Goal: Information Seeking & Learning: Find specific fact

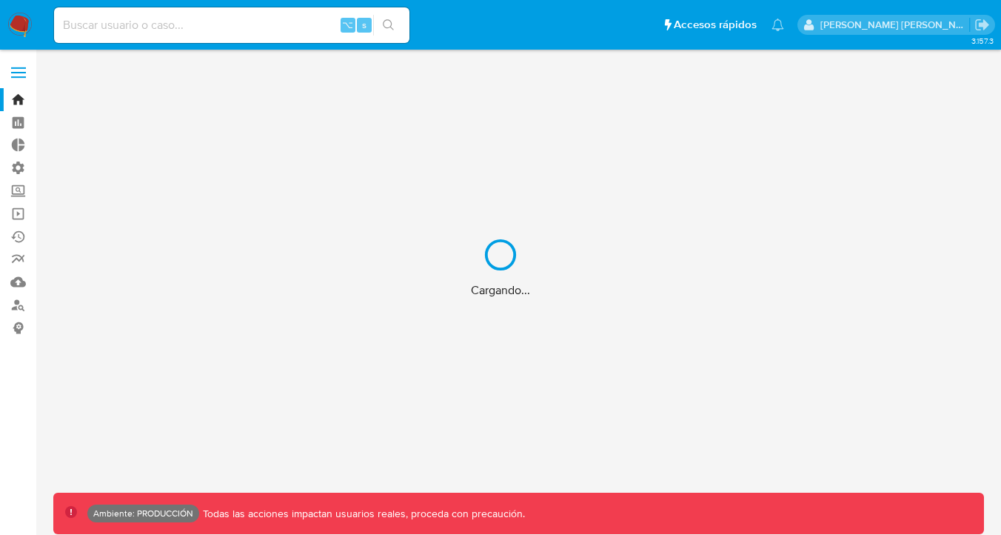
click at [124, 32] on div "Cargando..." at bounding box center [500, 267] width 1001 height 535
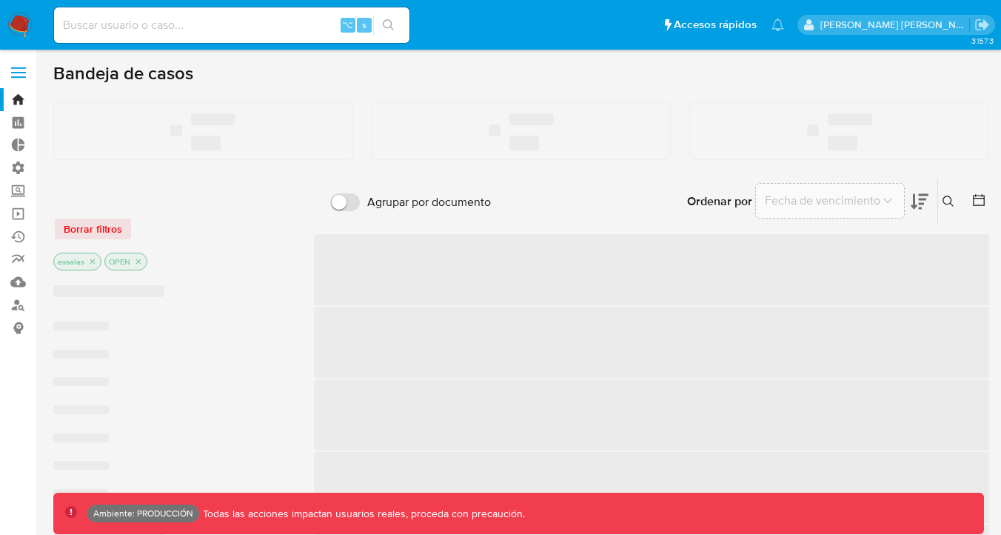
click at [103, 31] on input at bounding box center [232, 25] width 356 height 19
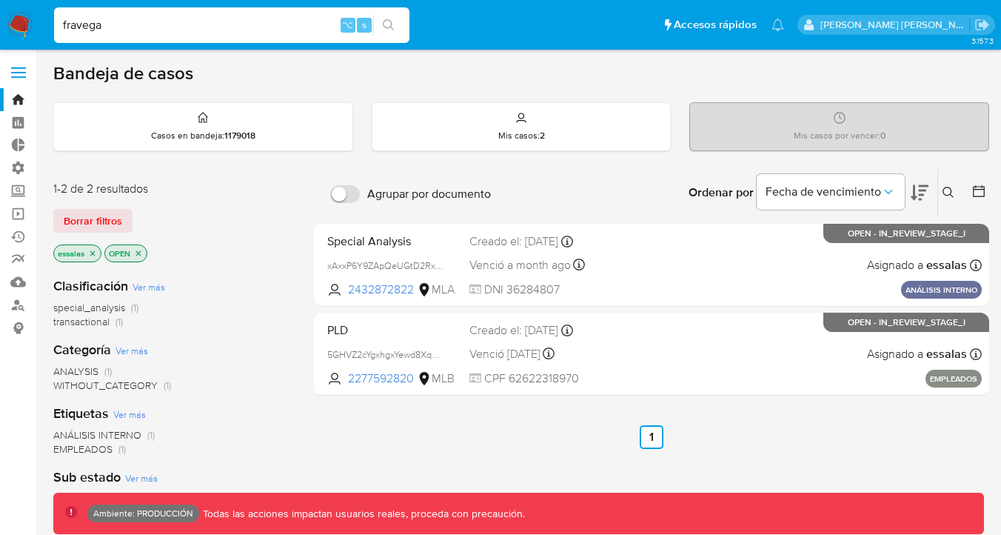
type input "fravega"
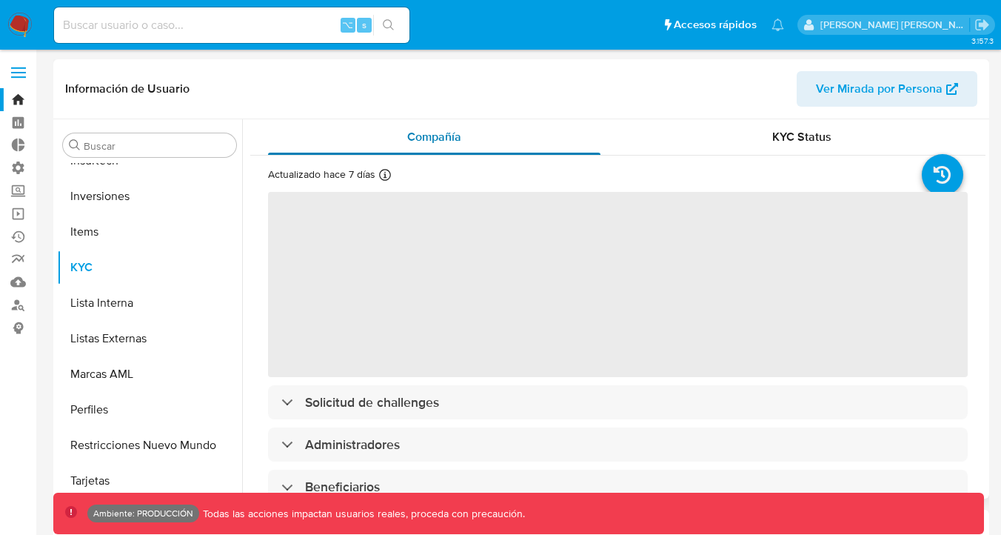
scroll to position [697, 0]
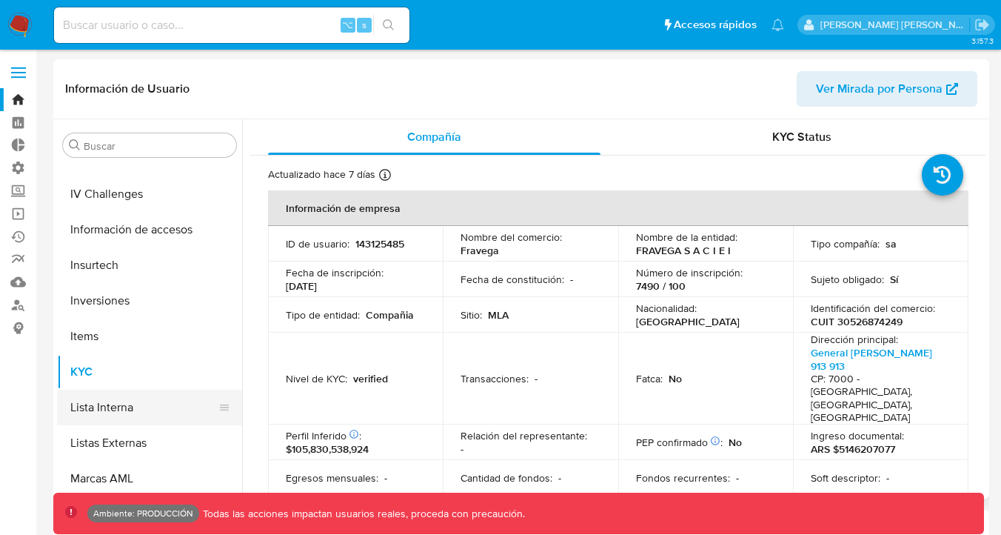
select select "10"
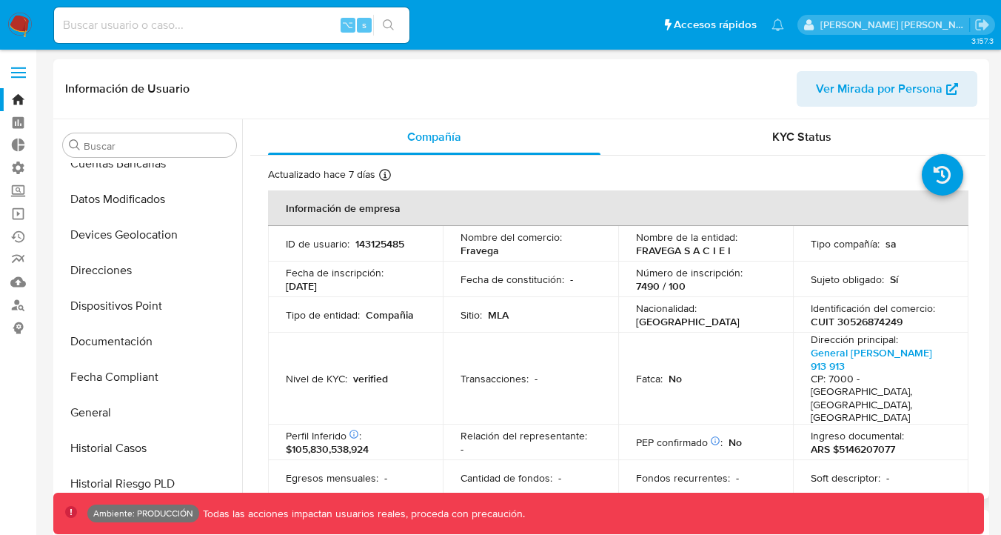
scroll to position [235, 0]
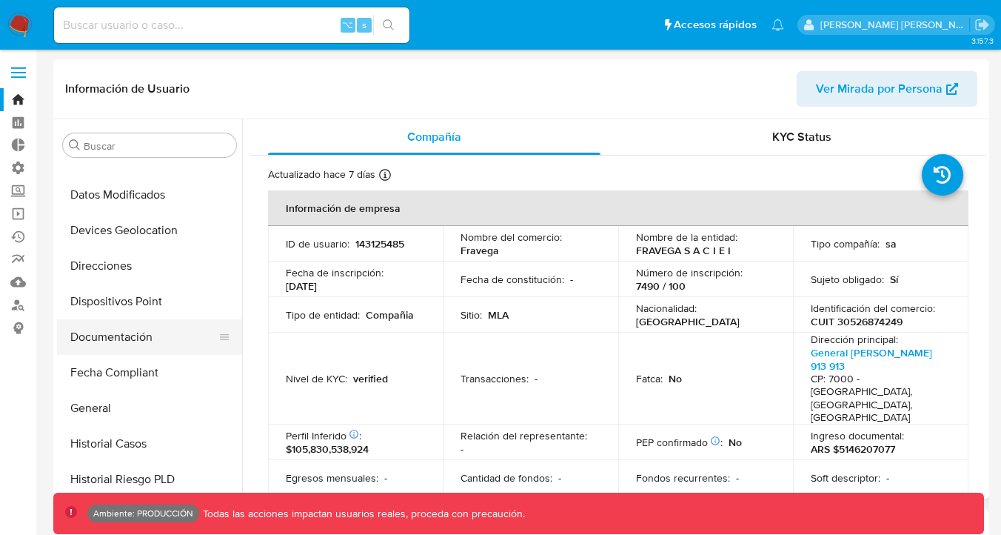
click at [164, 351] on button "Documentación" at bounding box center [143, 337] width 173 height 36
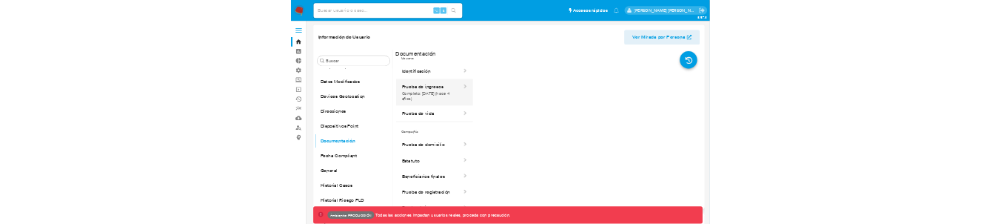
scroll to position [0, 0]
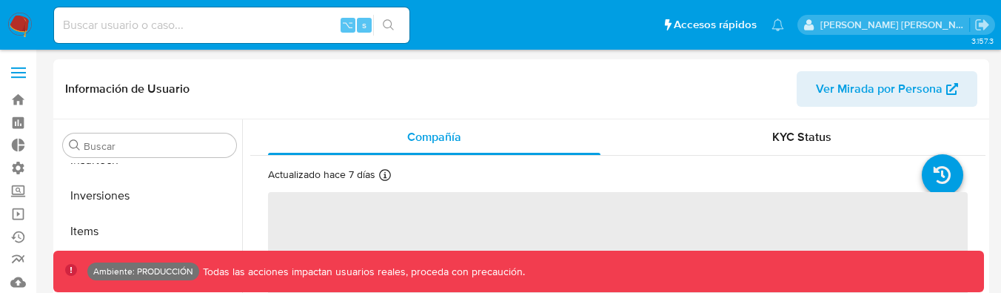
scroll to position [697, 0]
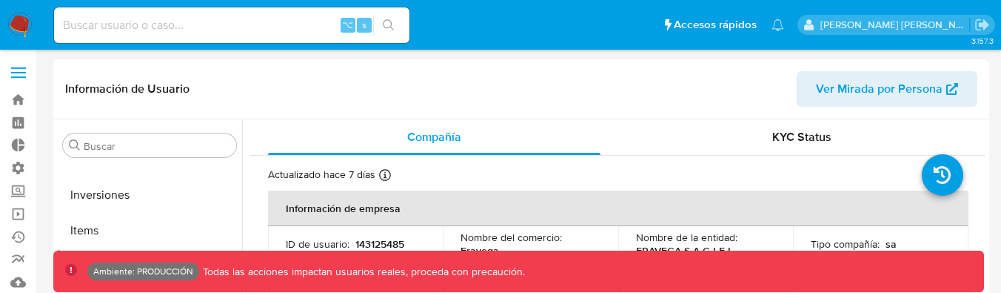
select select "10"
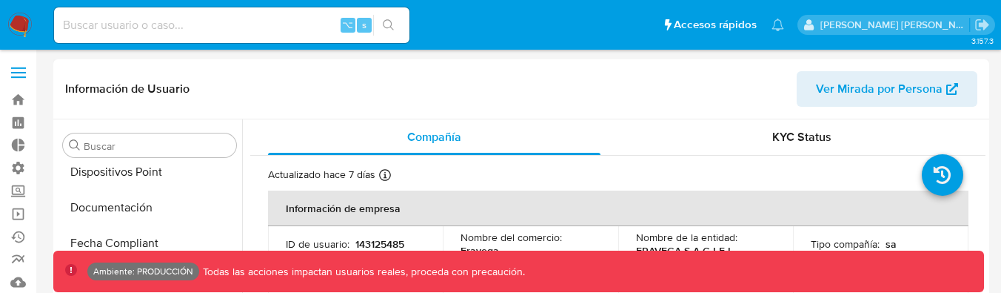
select select "10"
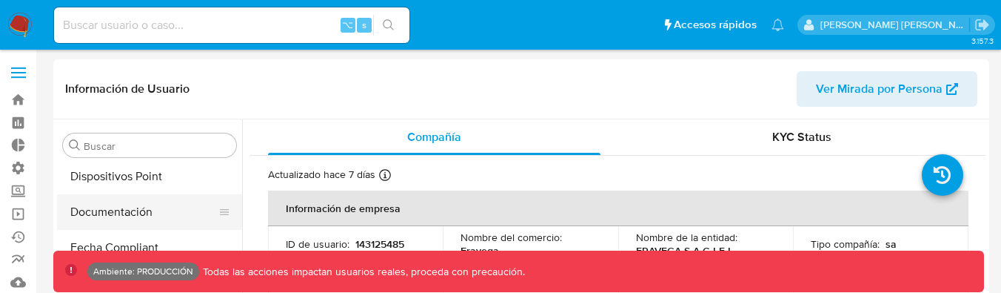
click at [101, 219] on button "Documentación" at bounding box center [143, 212] width 173 height 36
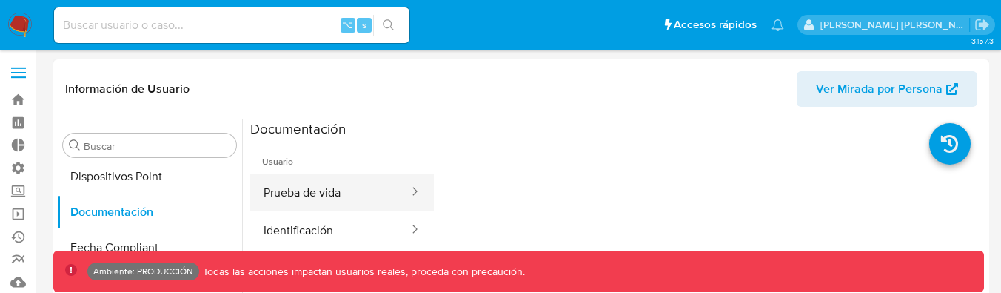
click at [349, 192] on button "Prueba de vida" at bounding box center [330, 192] width 160 height 38
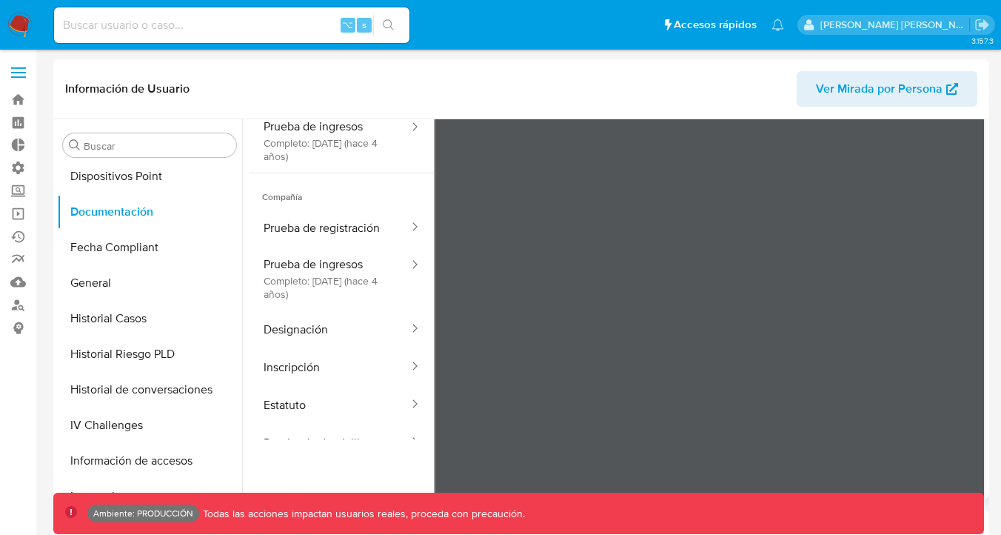
scroll to position [0, 0]
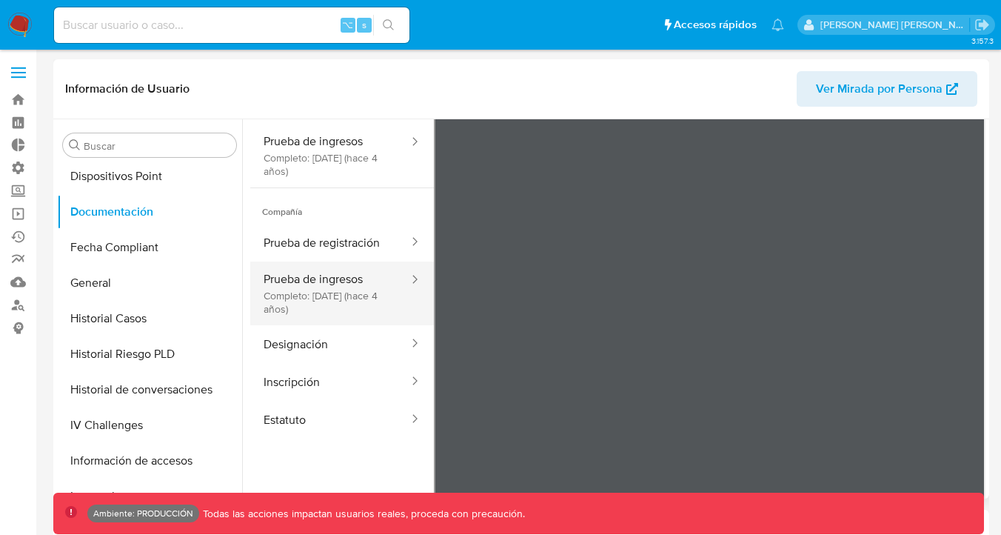
click at [355, 265] on button "Prueba de ingresos Completo: 11/11/2021 (hace 4 años)" at bounding box center [330, 293] width 160 height 64
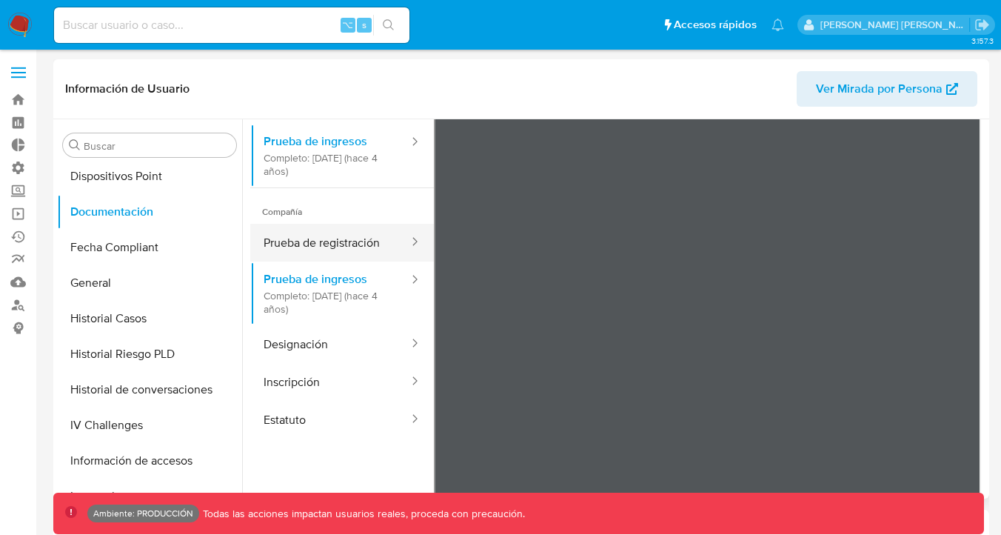
click at [355, 247] on button "Prueba de registración" at bounding box center [330, 243] width 160 height 38
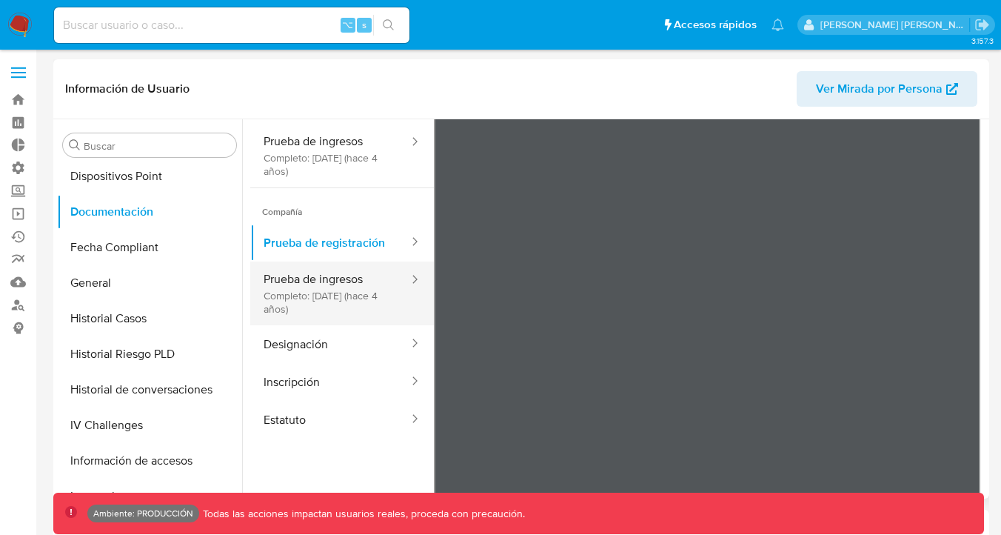
click at [372, 285] on button "Prueba de ingresos Completo: 11/11/2021 (hace 4 años)" at bounding box center [330, 293] width 160 height 64
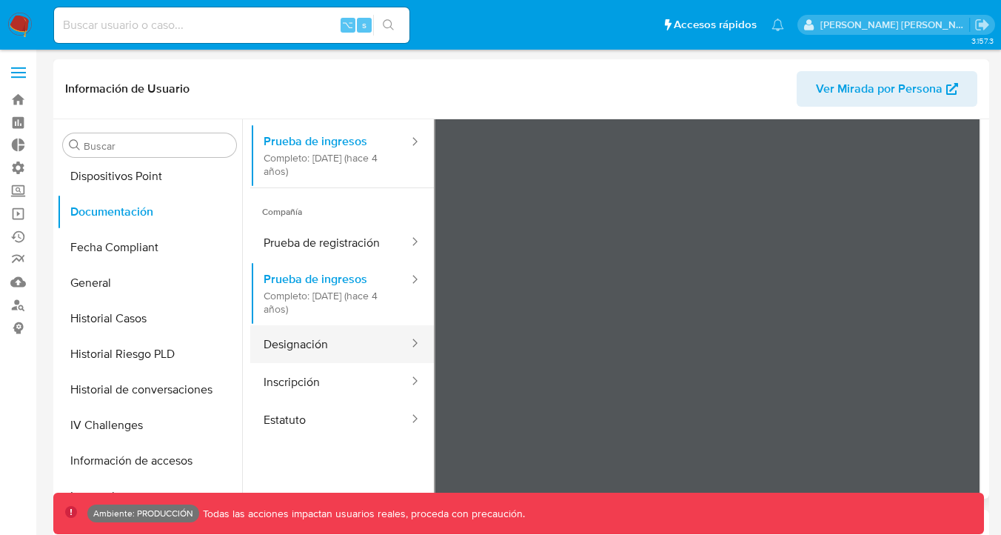
click at [372, 292] on button "Designación" at bounding box center [330, 344] width 160 height 38
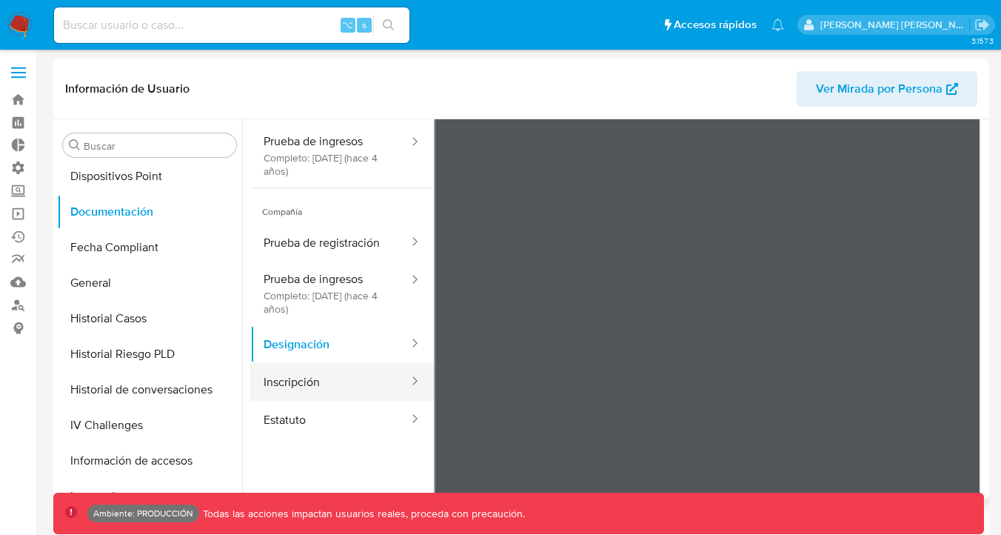
click at [375, 292] on button "Inscripción" at bounding box center [330, 382] width 160 height 38
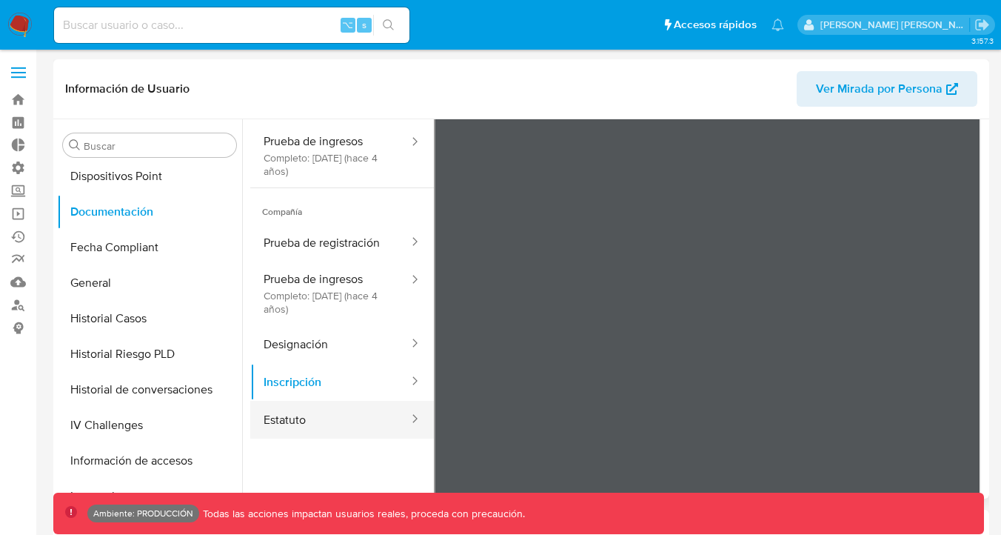
click at [375, 292] on button "Estatuto" at bounding box center [330, 420] width 160 height 38
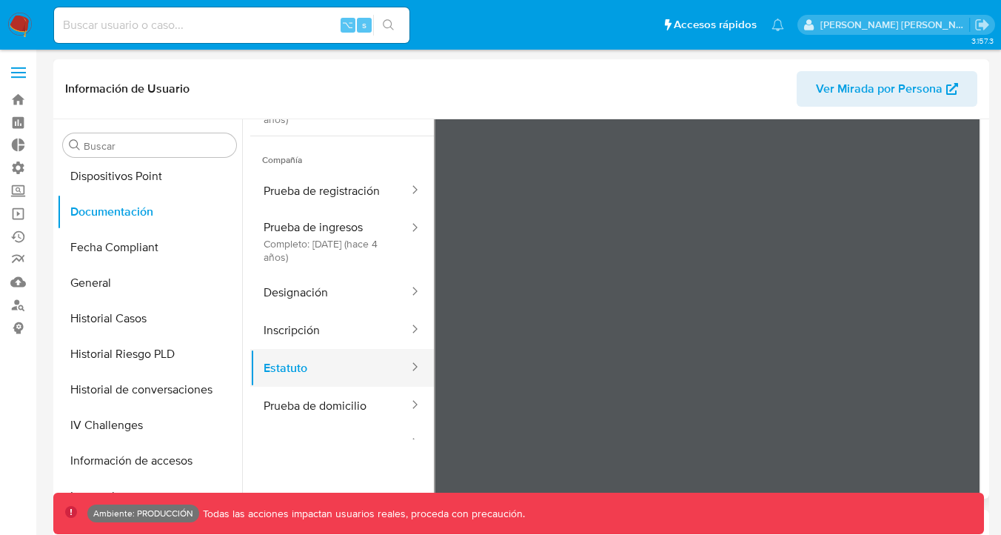
scroll to position [65, 0]
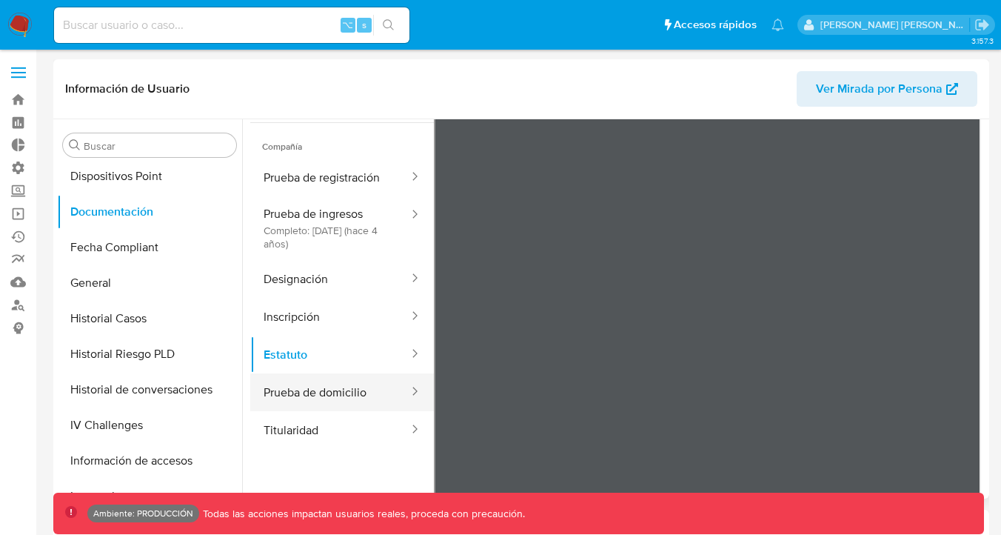
click at [373, 292] on button "Prueba de domicilio" at bounding box center [330, 392] width 160 height 38
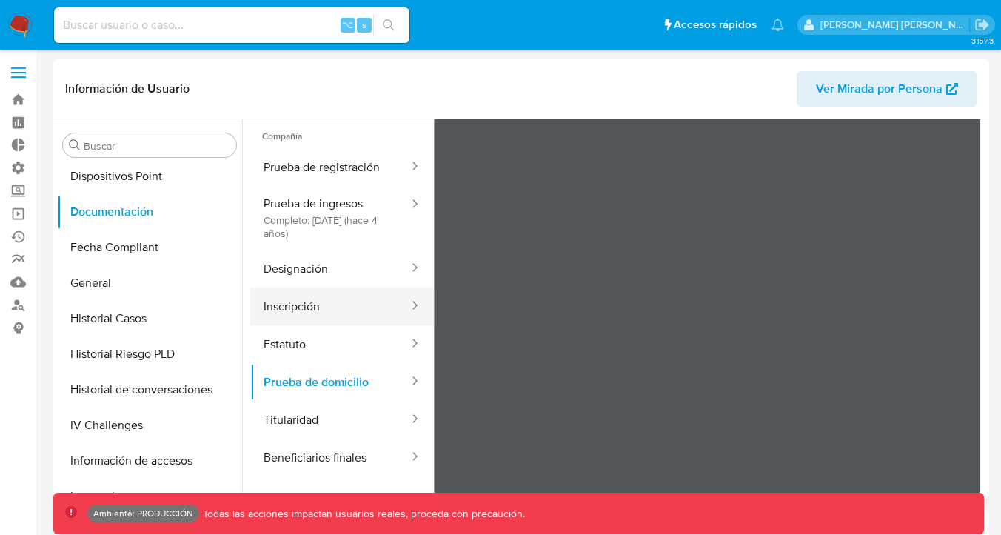
scroll to position [124, 0]
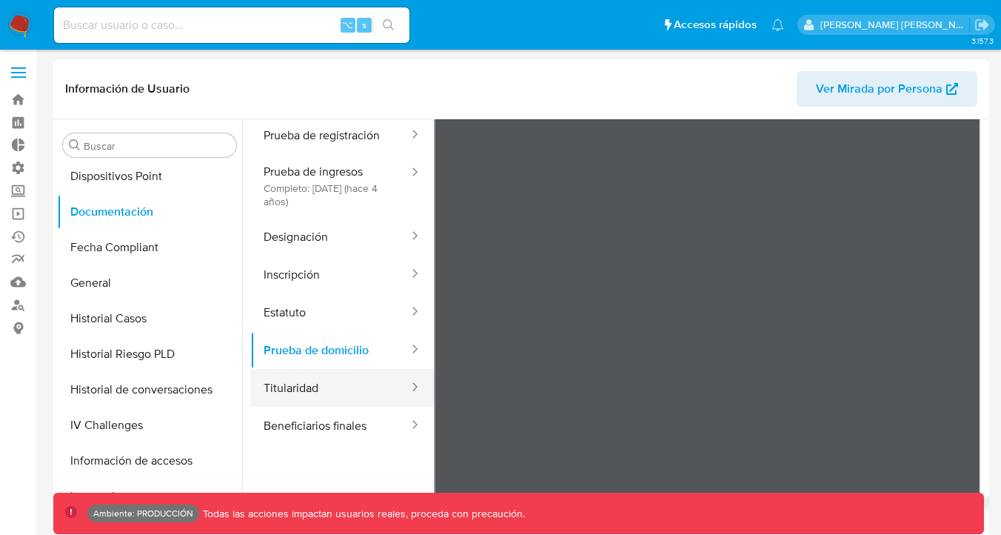
click at [334, 292] on button "Titularidad" at bounding box center [330, 388] width 160 height 38
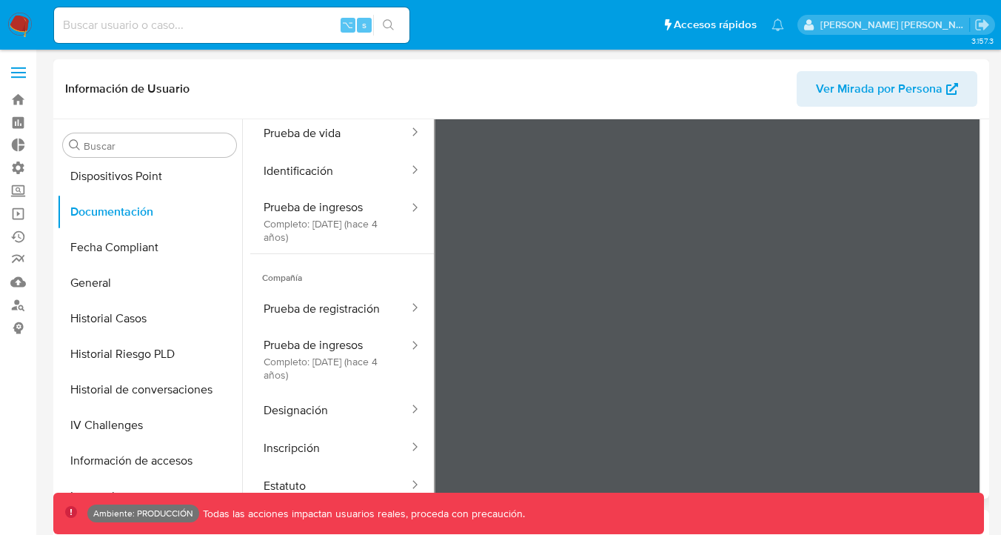
scroll to position [129, 0]
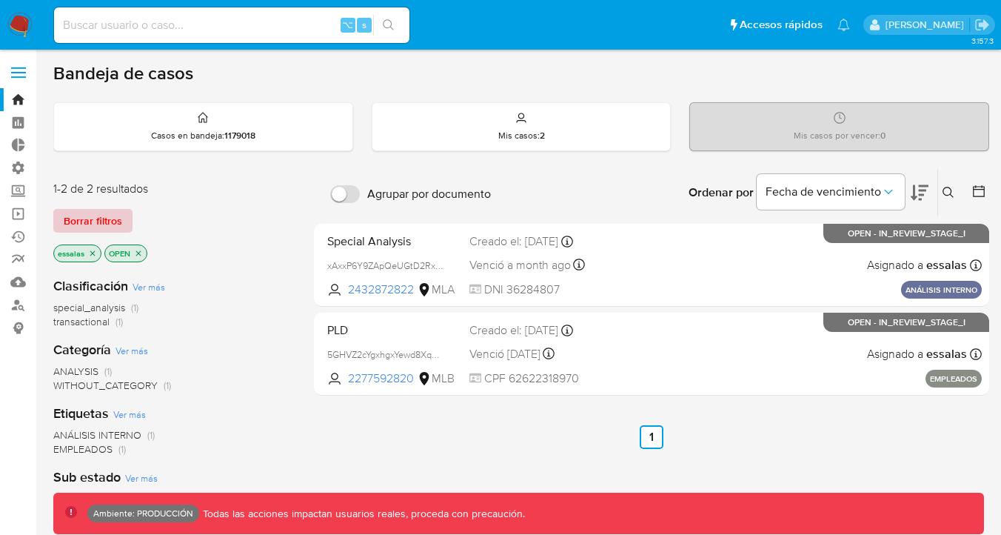
click at [110, 221] on span "Borrar filtros" at bounding box center [93, 220] width 59 height 21
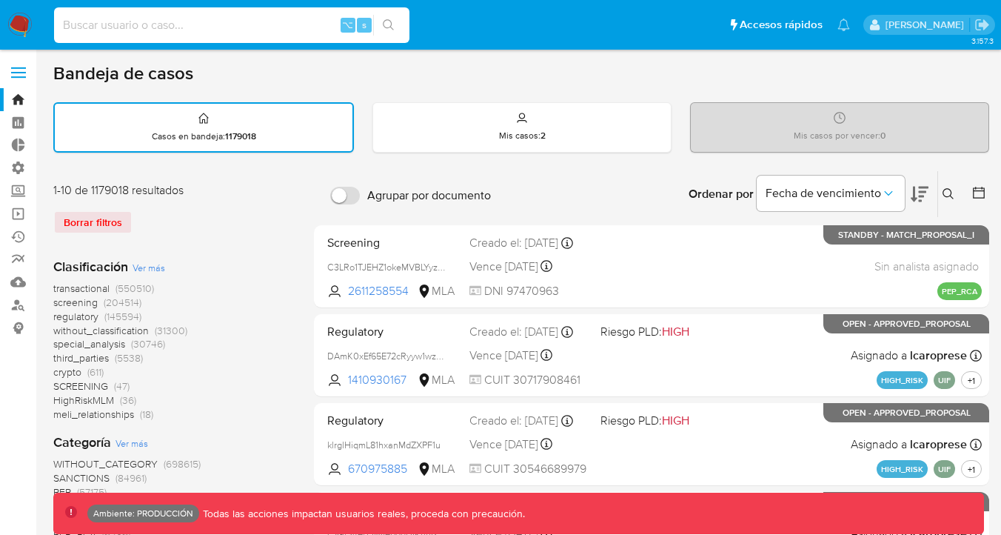
click at [247, 26] on input at bounding box center [232, 25] width 356 height 19
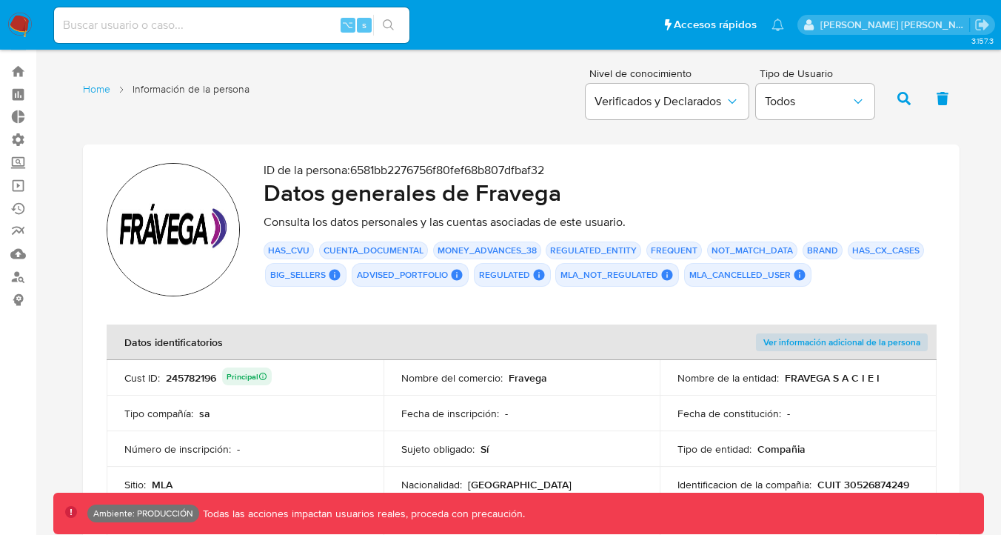
scroll to position [30, 0]
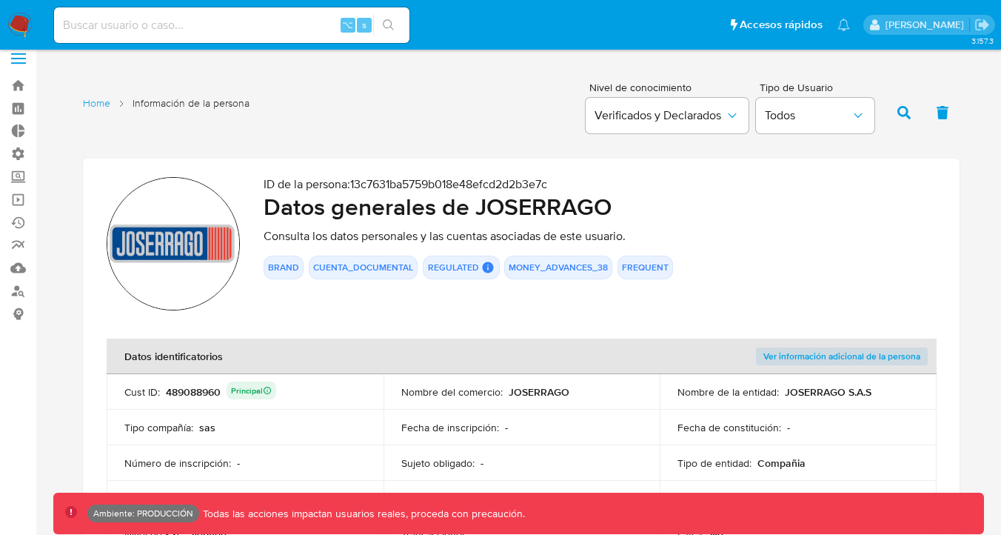
scroll to position [1567, 0]
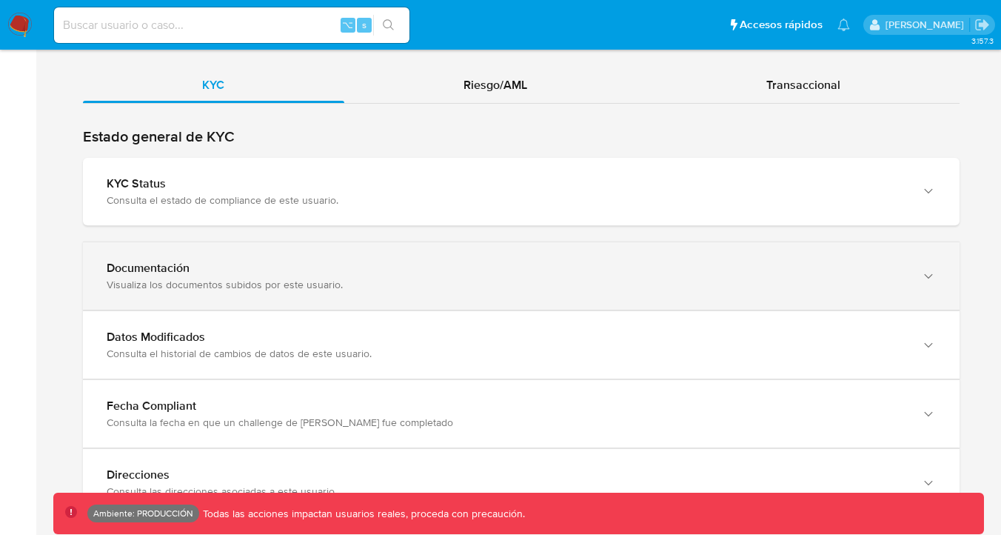
click at [376, 304] on div "Documentación Visualiza los documentos subidos por este usuario." at bounding box center [521, 275] width 877 height 67
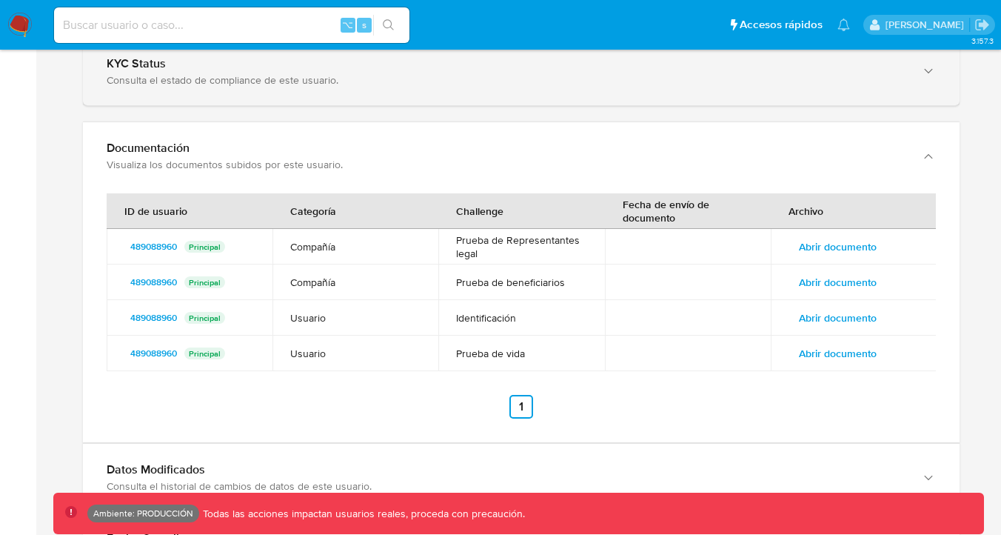
scroll to position [1690, 0]
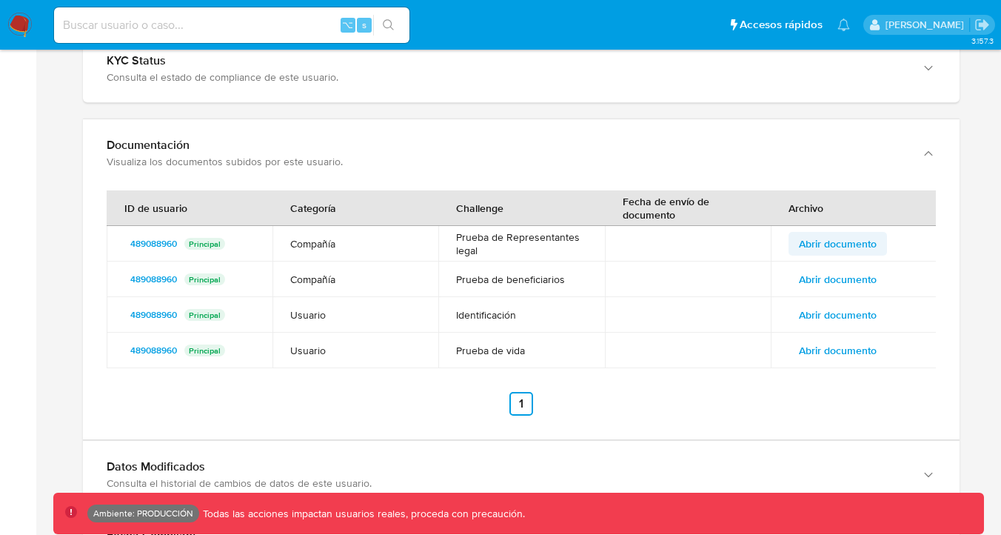
click at [824, 243] on span "Abrir documento" at bounding box center [838, 243] width 78 height 21
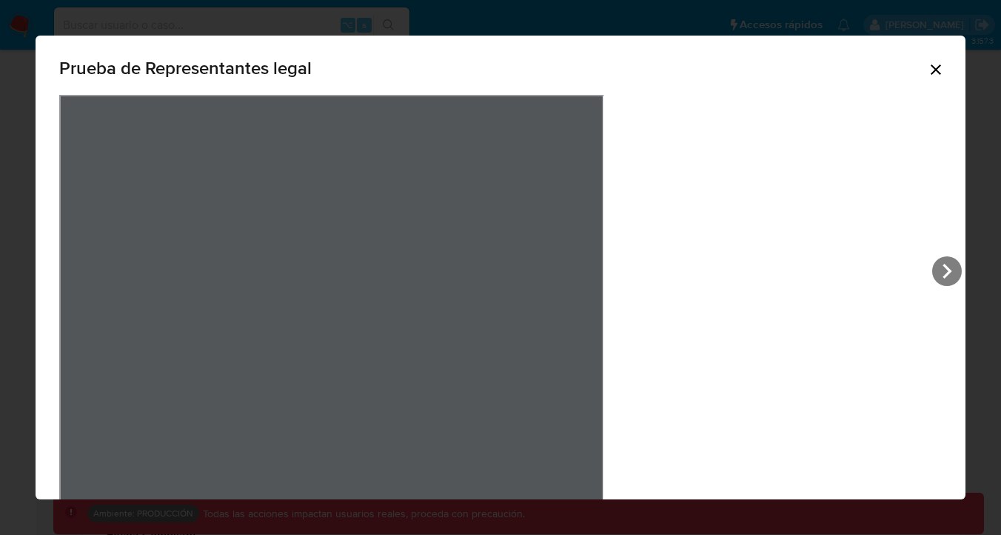
click at [755, 67] on div "Prueba de Representantes legal" at bounding box center [500, 70] width 883 height 47
click at [931, 67] on icon "Cerrar" at bounding box center [936, 69] width 10 height 10
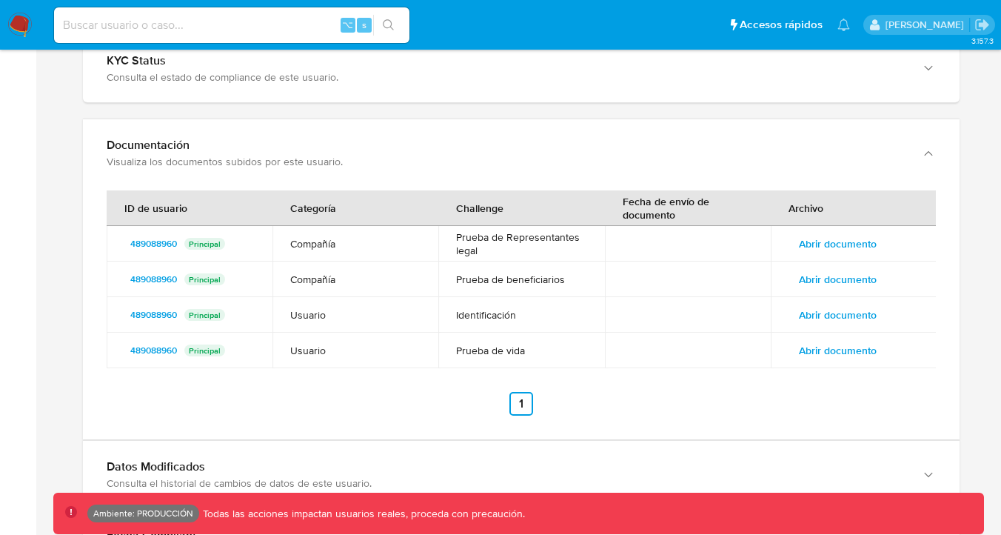
click at [818, 278] on span "Abrir documento" at bounding box center [838, 279] width 78 height 21
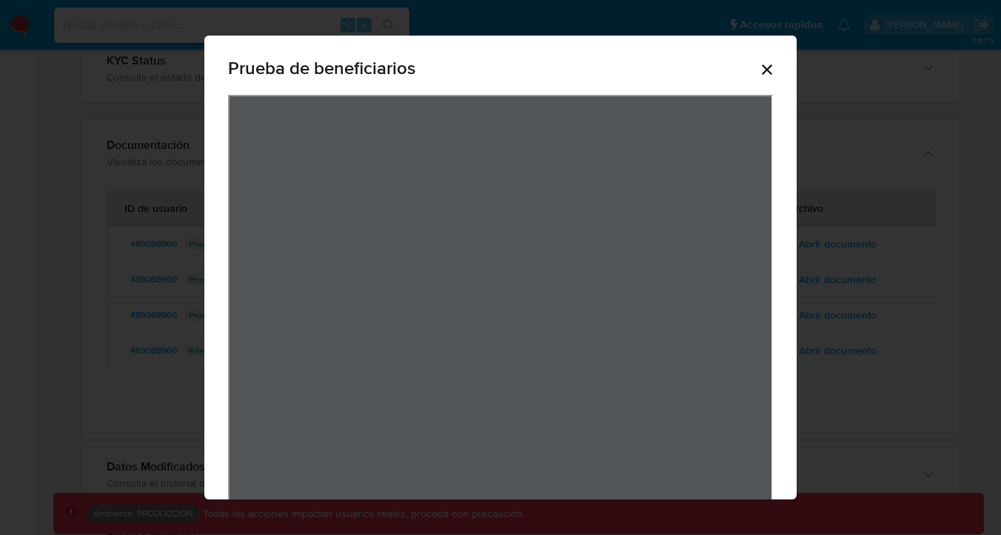
click at [770, 61] on icon "Cerrar" at bounding box center [768, 70] width 18 height 18
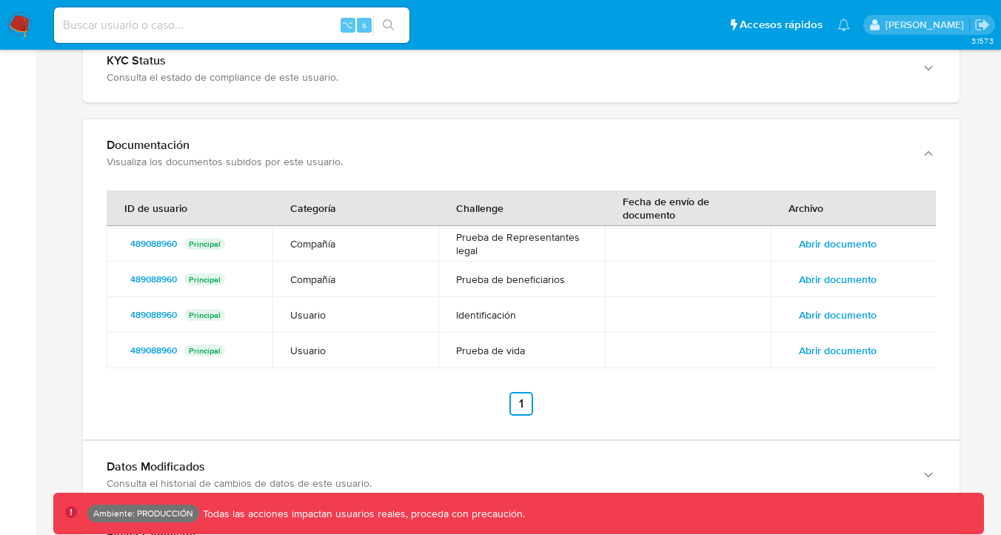
click at [835, 310] on span "Abrir documento" at bounding box center [838, 314] width 78 height 21
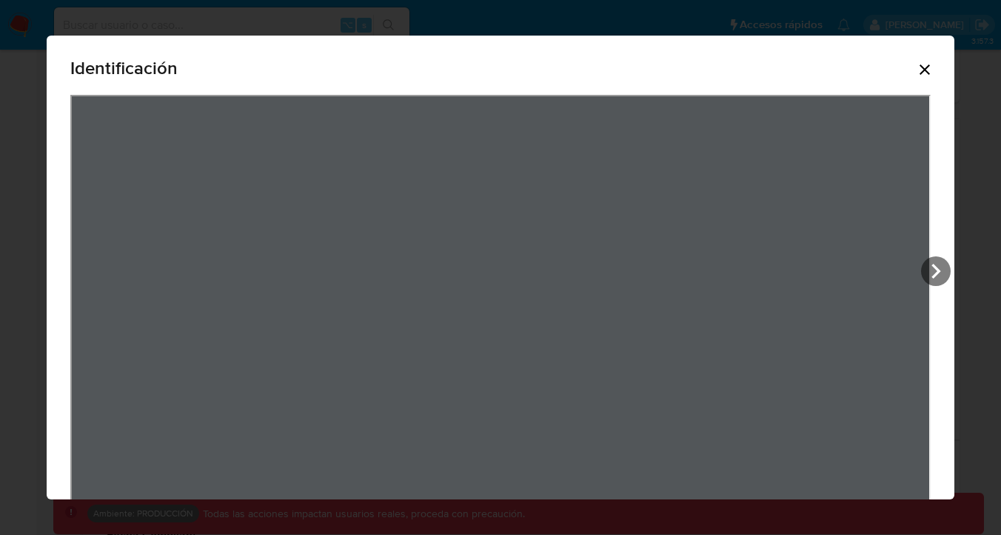
click at [929, 67] on icon "Cerrar" at bounding box center [925, 70] width 18 height 18
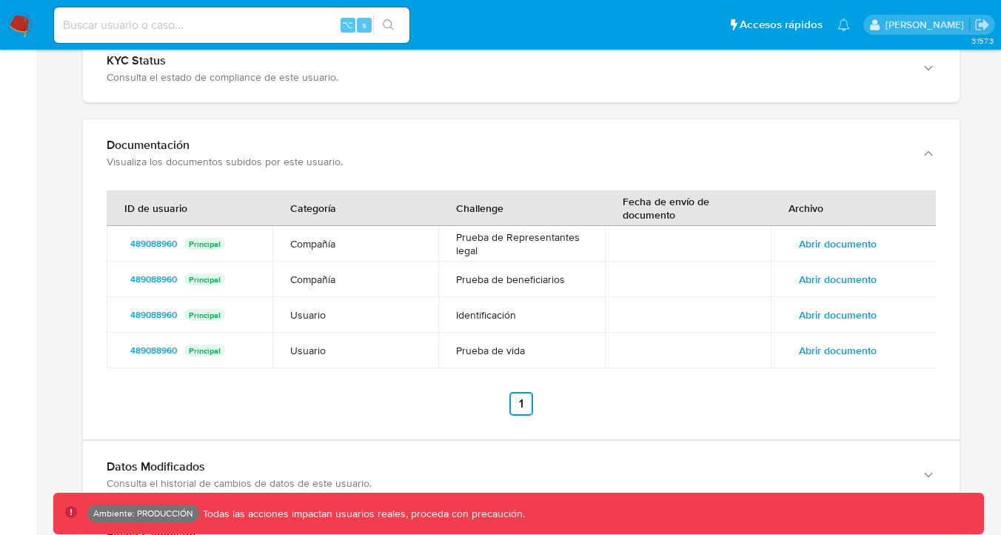
click at [858, 345] on span "Abrir documento" at bounding box center [838, 350] width 78 height 21
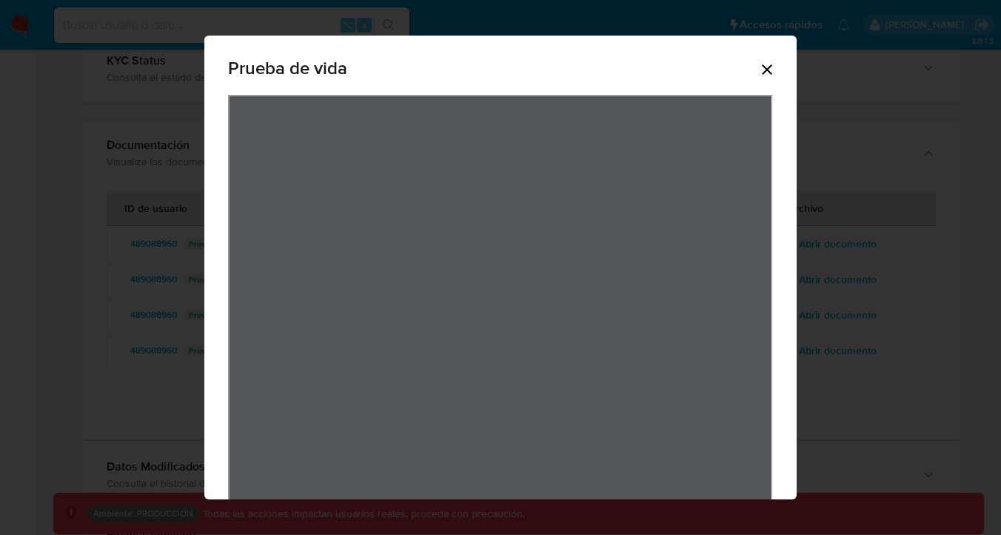
click at [750, 61] on div "Prueba de vida" at bounding box center [500, 70] width 545 height 47
click at [761, 61] on icon "Cerrar" at bounding box center [768, 70] width 18 height 18
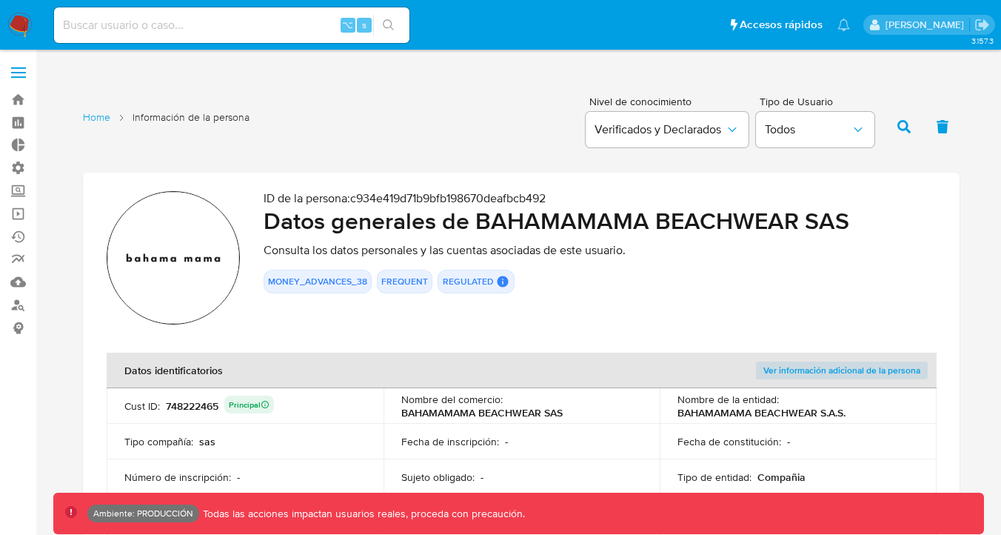
click at [304, 225] on h2 "Datos generales de BAHAMAMAMA BEACHWEAR SAS" at bounding box center [600, 221] width 673 height 30
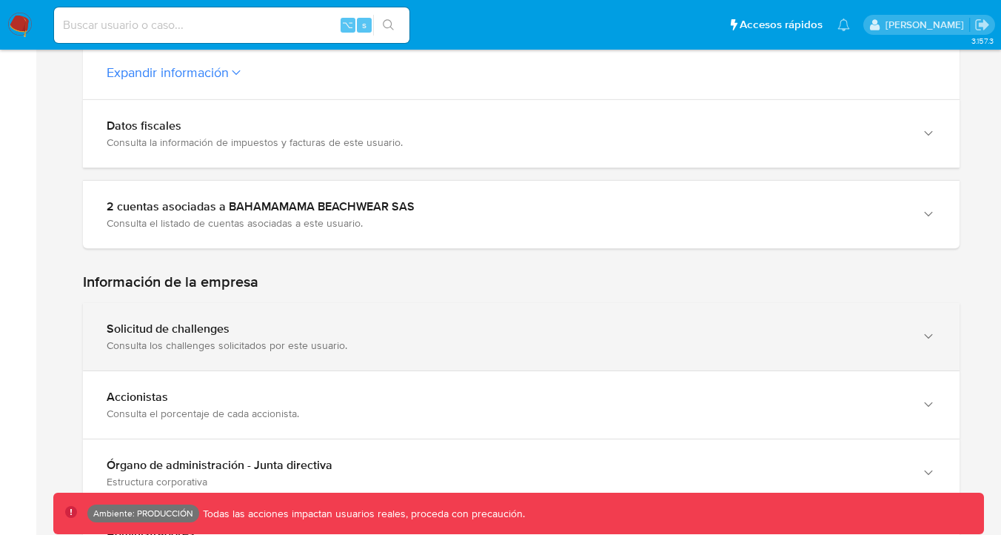
scroll to position [1567, 0]
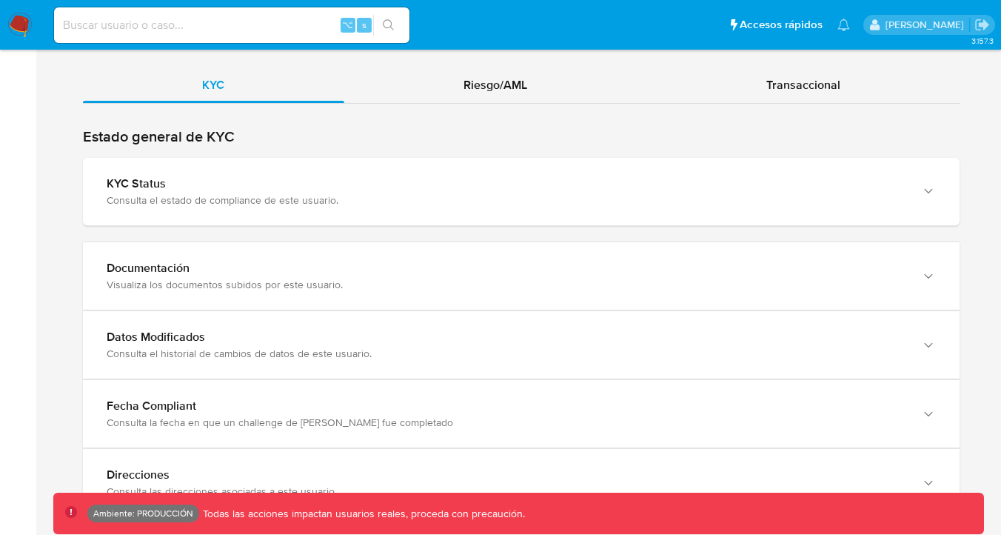
click at [807, 304] on div "Documentación Visualiza los documentos subidos por este usuario." at bounding box center [521, 275] width 877 height 67
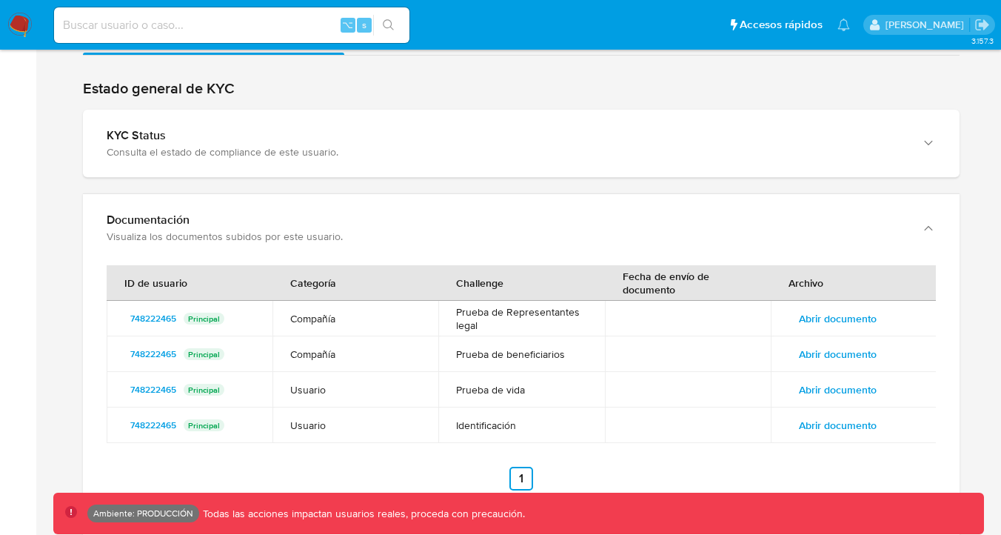
scroll to position [1647, 0]
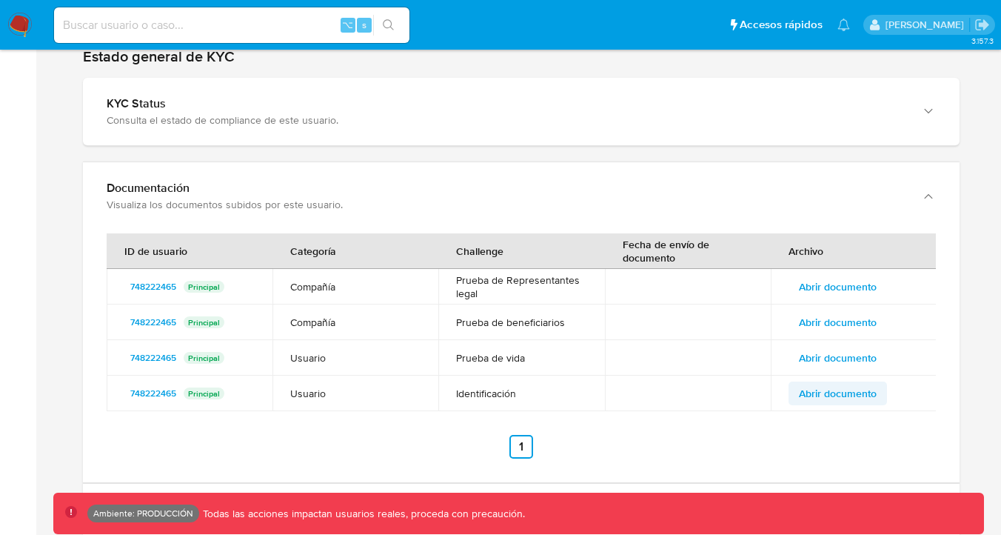
click at [842, 386] on span "Abrir documento" at bounding box center [838, 393] width 78 height 21
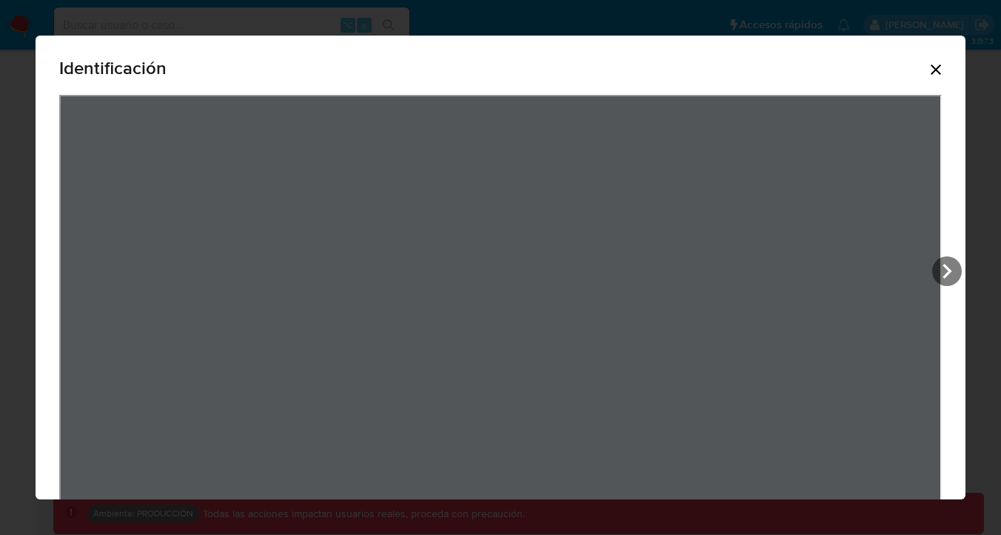
click at [938, 64] on icon "Cerrar" at bounding box center [936, 70] width 18 height 18
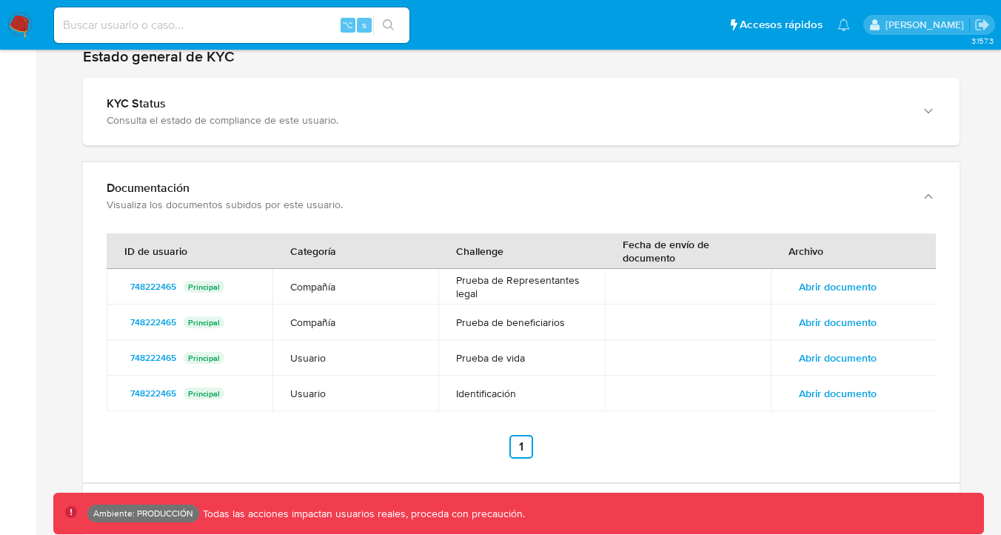
click at [844, 361] on span "Abrir documento" at bounding box center [838, 357] width 78 height 21
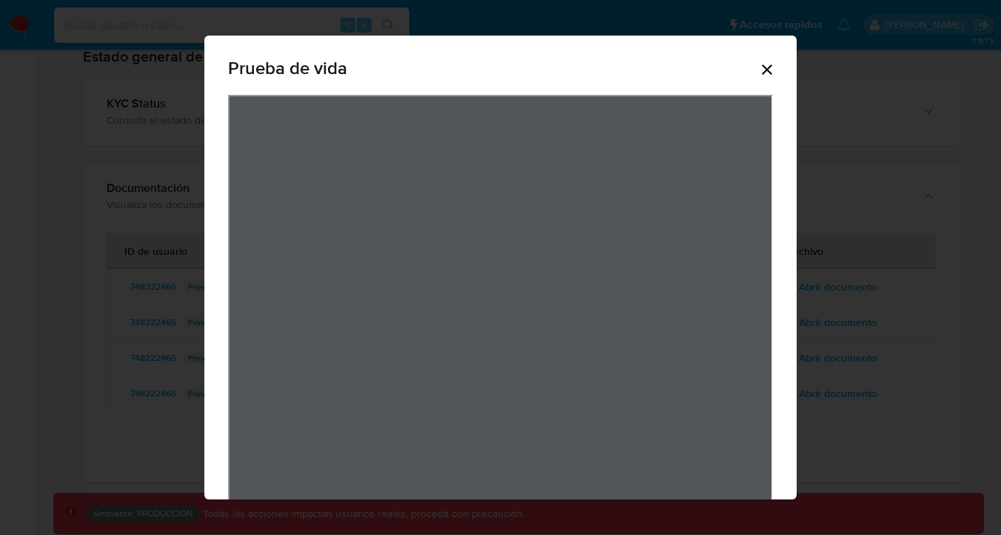
click at [764, 78] on icon "Cerrar" at bounding box center [768, 70] width 18 height 18
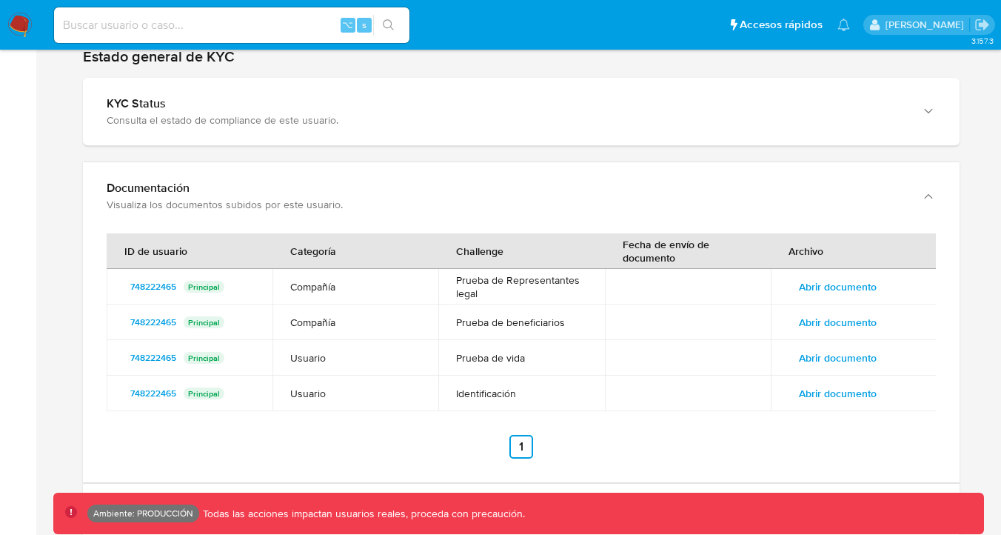
click at [839, 325] on span "Abrir documento" at bounding box center [838, 322] width 78 height 21
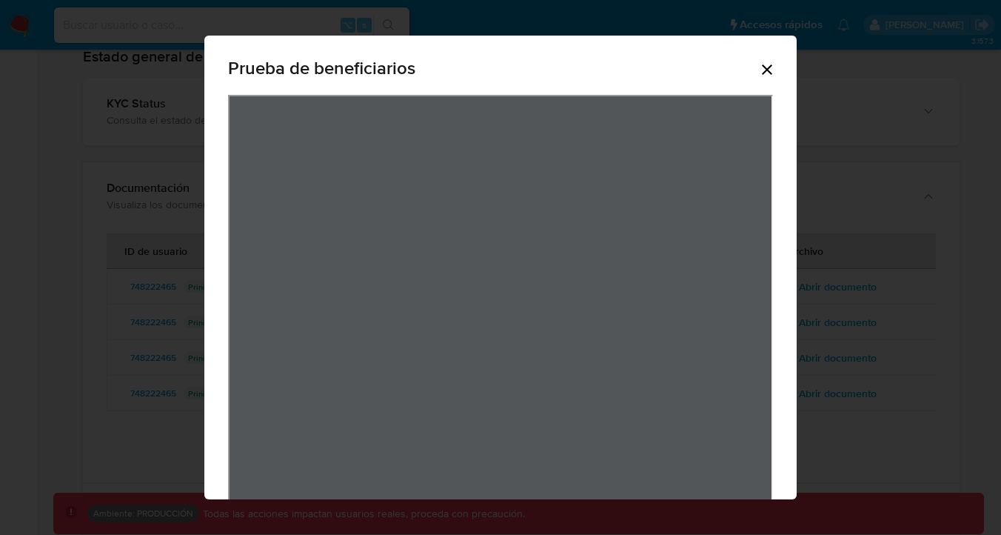
click at [767, 73] on icon "Cerrar" at bounding box center [768, 70] width 18 height 18
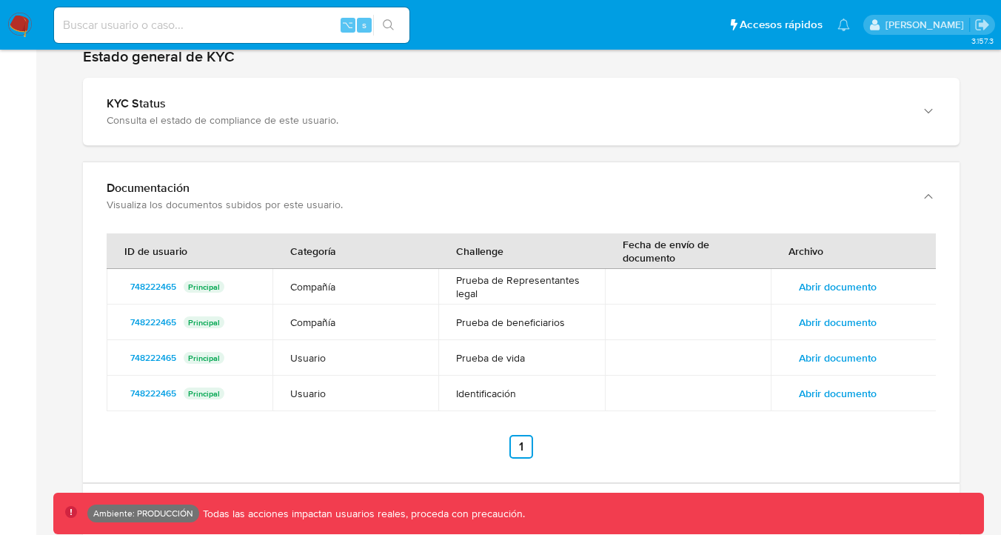
click at [803, 281] on span "Abrir documento" at bounding box center [838, 286] width 78 height 21
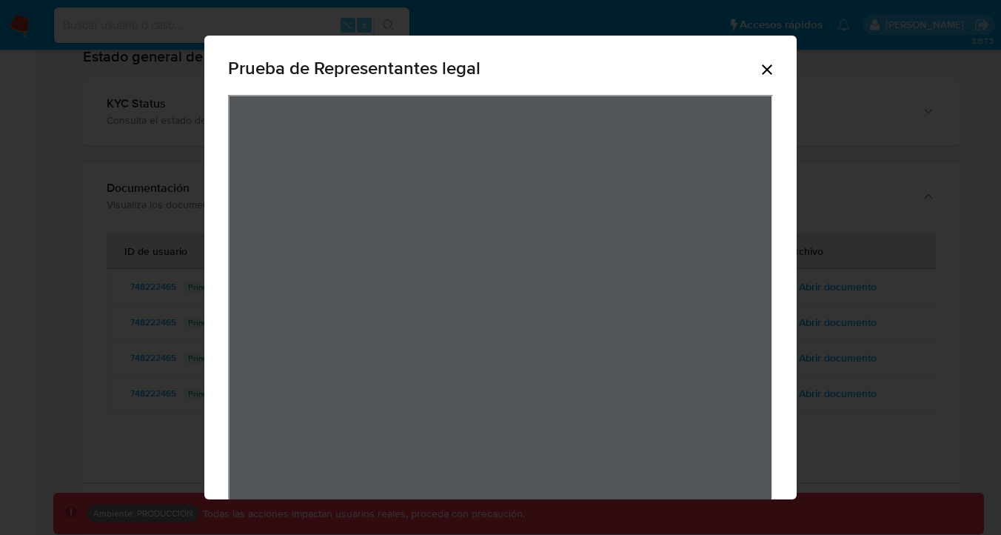
click at [776, 65] on icon "Cerrar" at bounding box center [768, 70] width 18 height 18
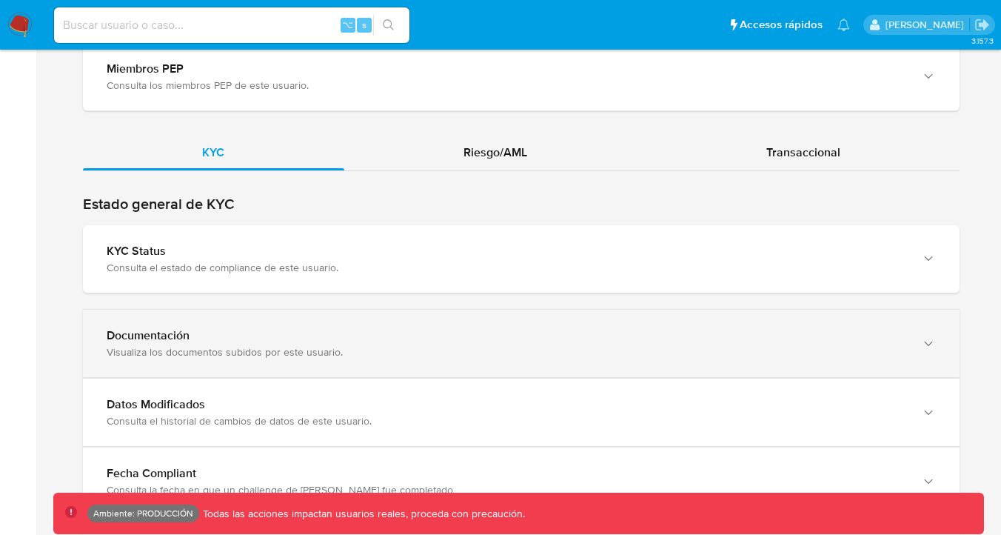
click at [687, 346] on div "Visualiza los documentos subidos por este usuario." at bounding box center [507, 351] width 800 height 13
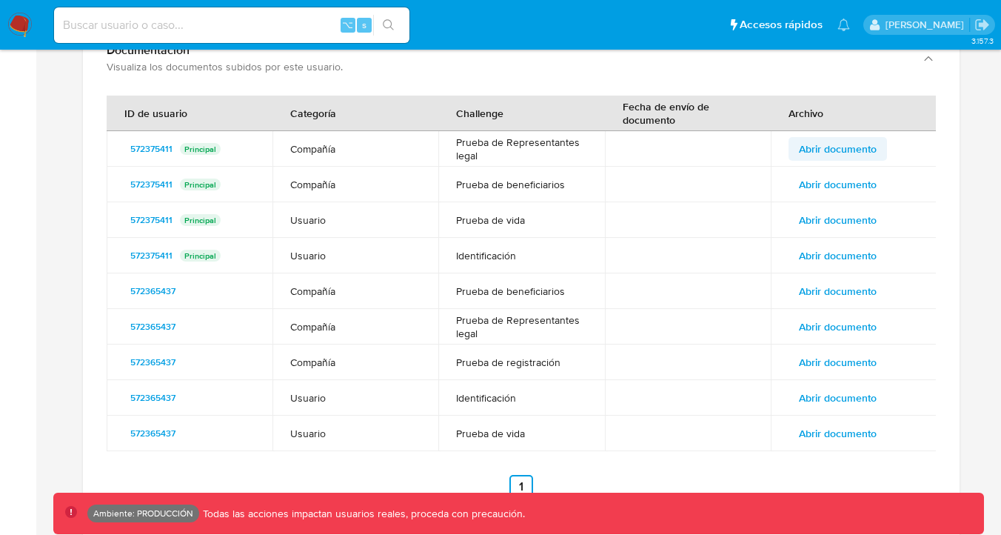
scroll to position [1787, 0]
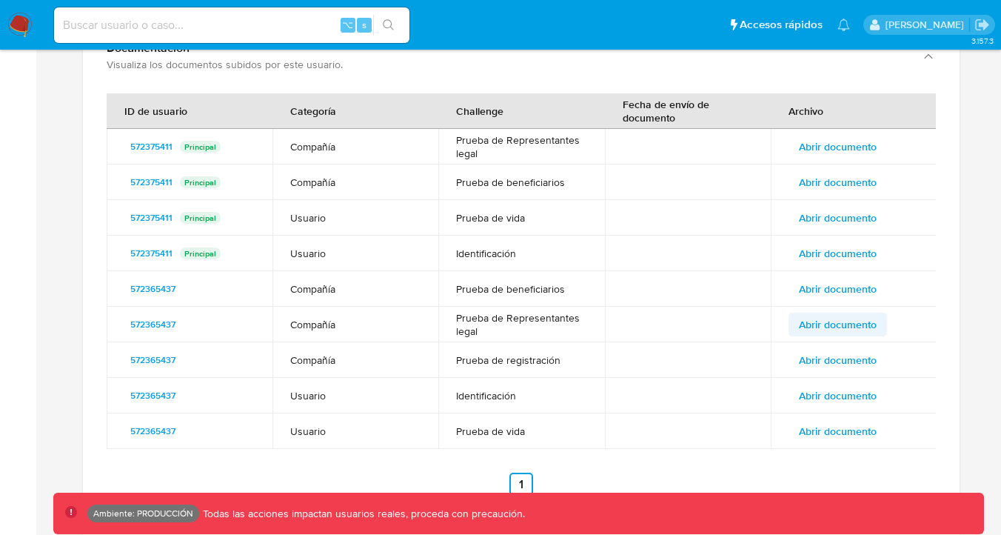
click at [858, 321] on span "Abrir documento" at bounding box center [838, 324] width 78 height 21
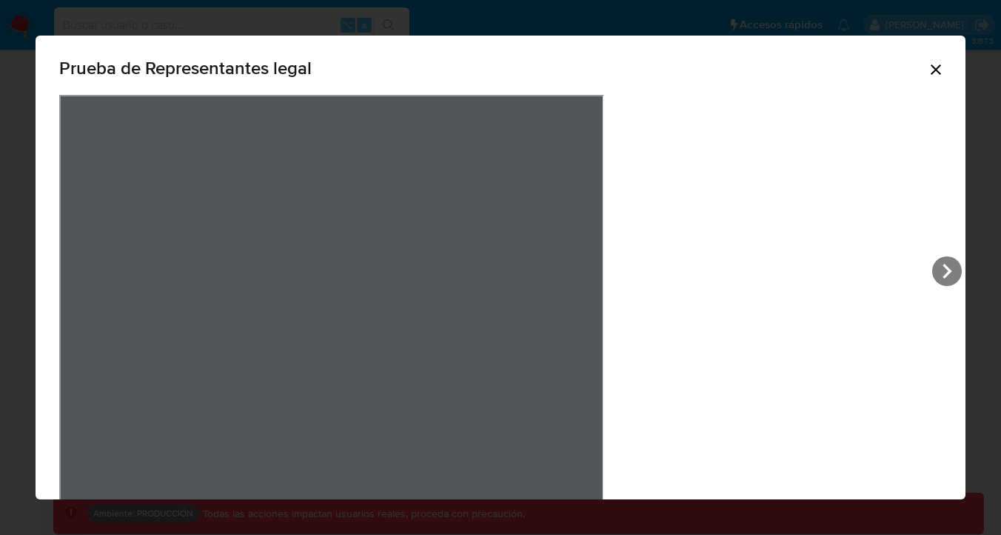
click at [931, 68] on icon "Cerrar" at bounding box center [936, 69] width 10 height 10
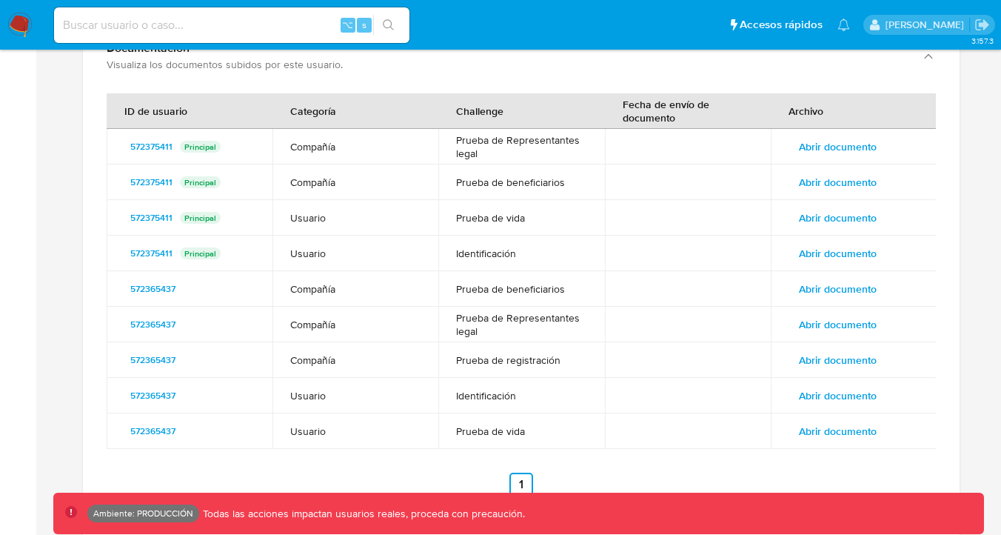
click at [824, 138] on span "Abrir documento" at bounding box center [838, 146] width 78 height 21
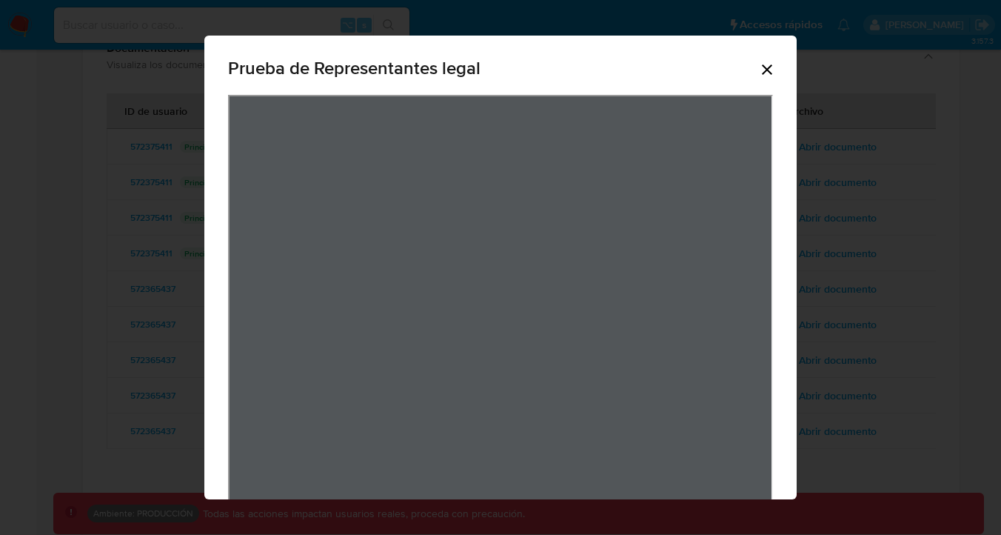
click at [764, 71] on icon "Cerrar" at bounding box center [768, 70] width 18 height 18
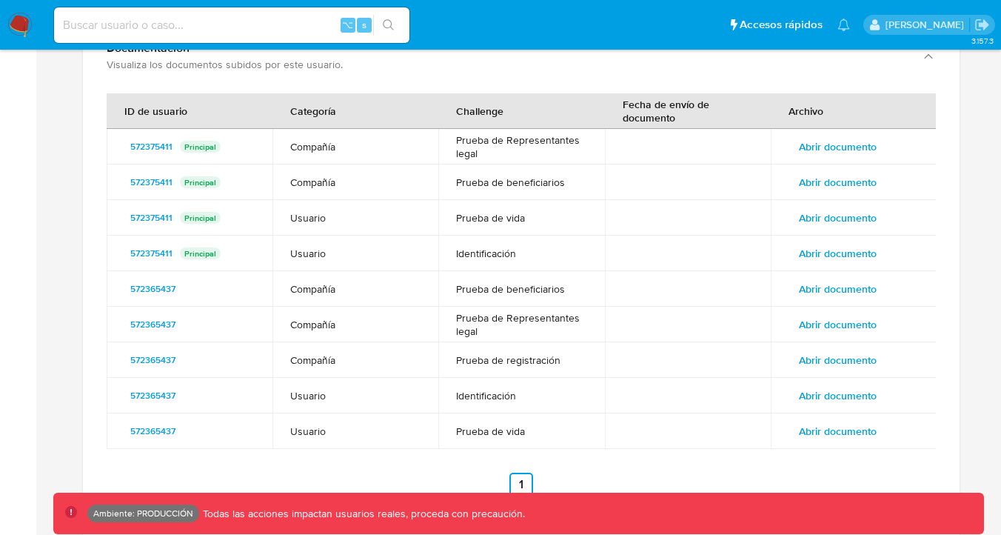
click at [826, 181] on span "Abrir documento" at bounding box center [838, 182] width 78 height 21
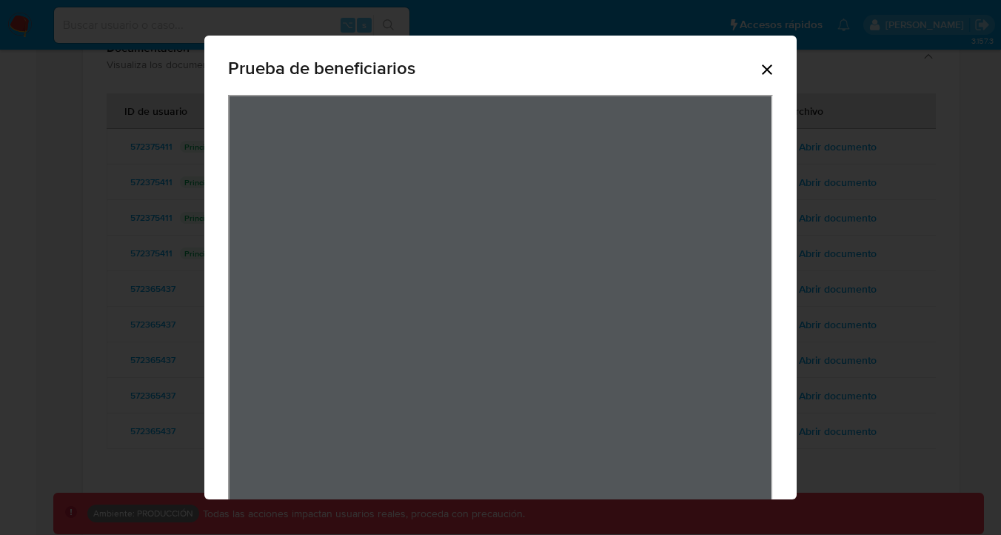
click at [771, 69] on icon "Cerrar" at bounding box center [768, 70] width 18 height 18
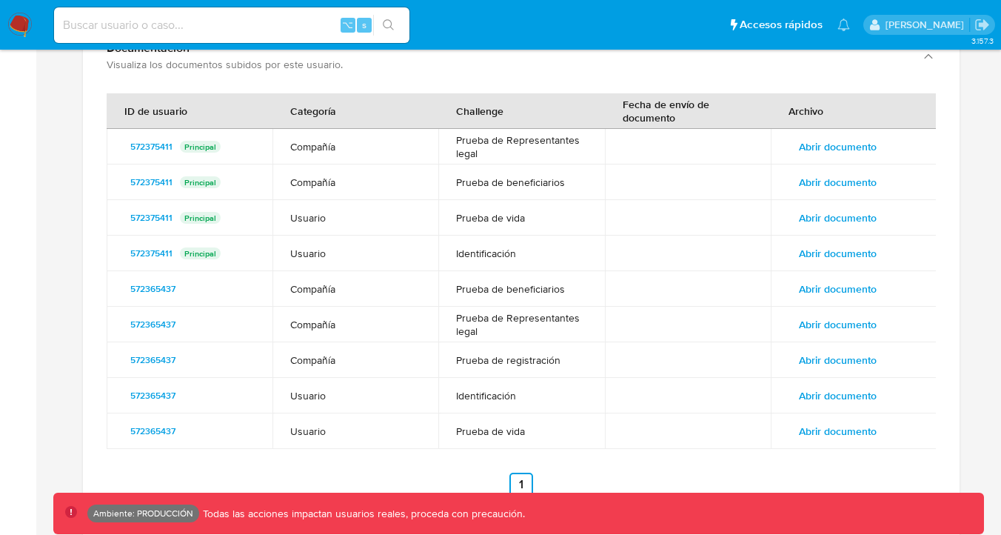
click at [816, 201] on td "Abrir documento" at bounding box center [854, 218] width 166 height 36
click at [816, 211] on span "Abrir documento" at bounding box center [838, 217] width 78 height 21
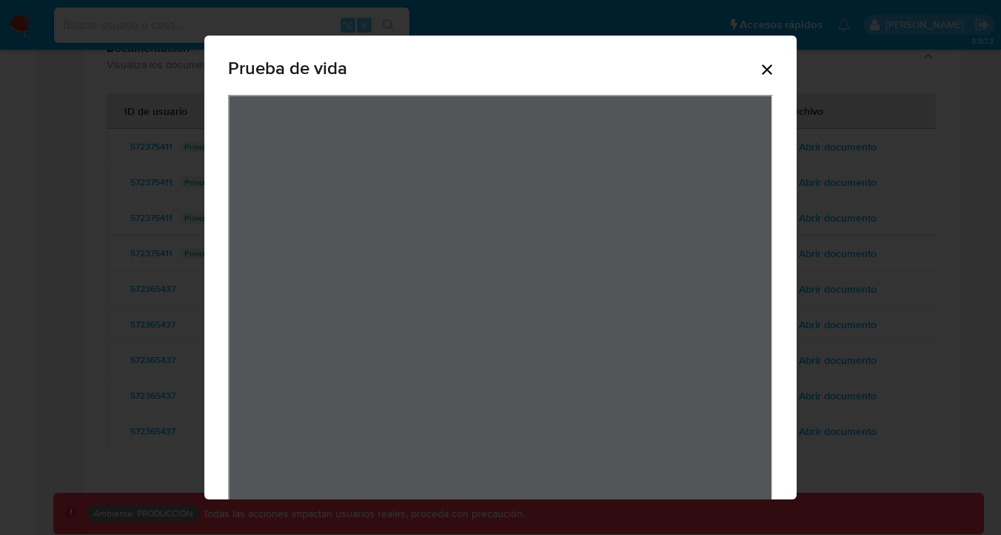
click at [761, 71] on icon "Cerrar" at bounding box center [768, 70] width 18 height 18
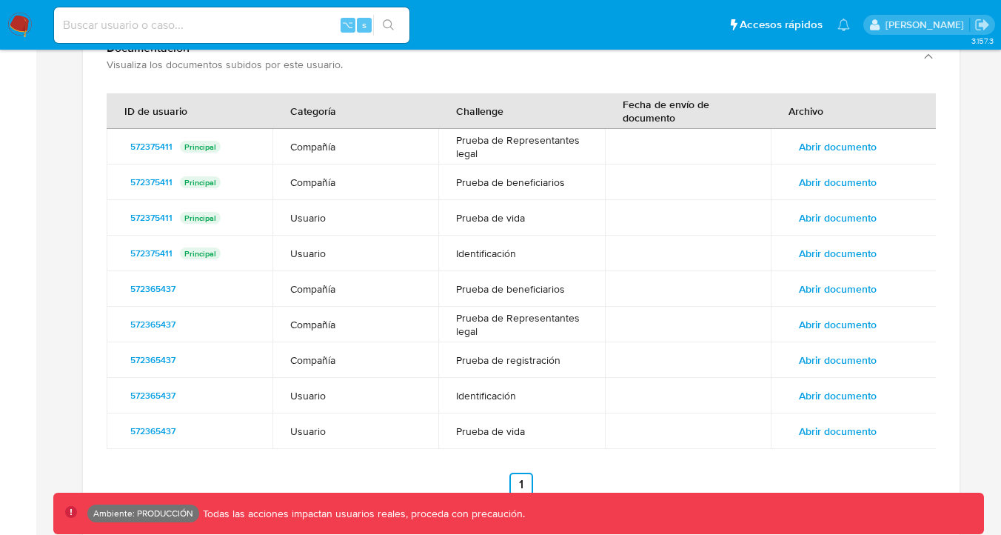
click at [831, 237] on td "Abrir documento" at bounding box center [854, 254] width 166 height 36
click at [831, 244] on span "Abrir documento" at bounding box center [838, 253] width 78 height 21
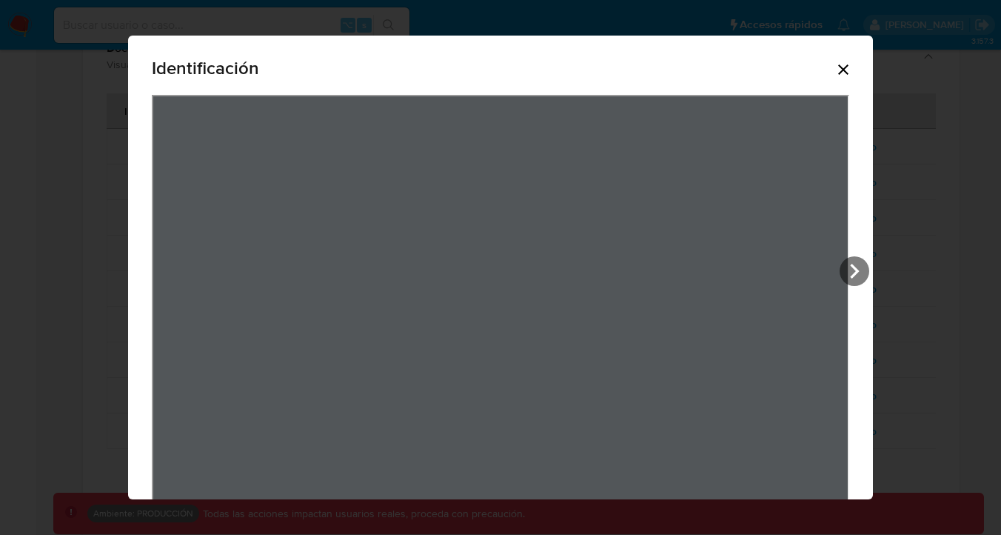
click at [848, 67] on icon "Cerrar" at bounding box center [844, 70] width 18 height 18
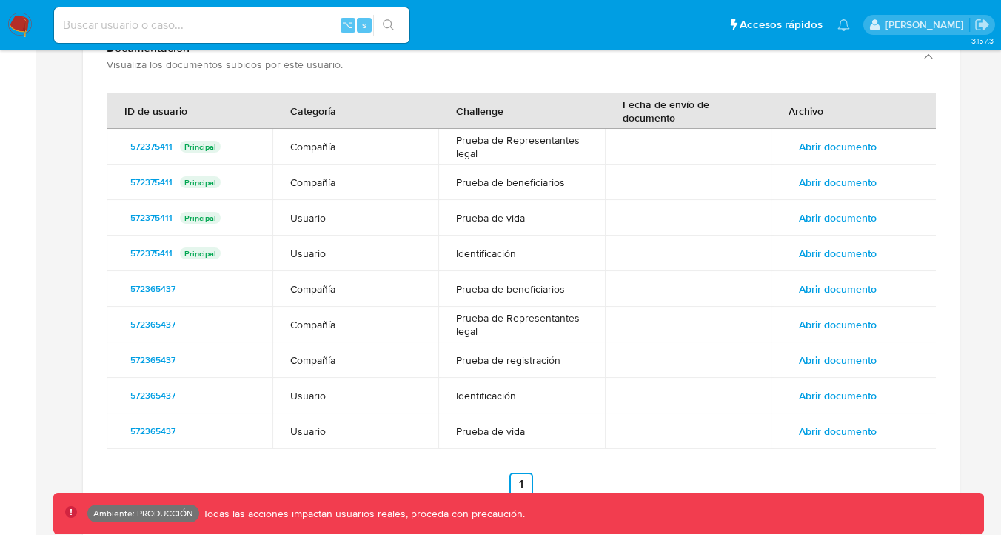
click at [833, 290] on span "Abrir documento" at bounding box center [838, 289] width 78 height 21
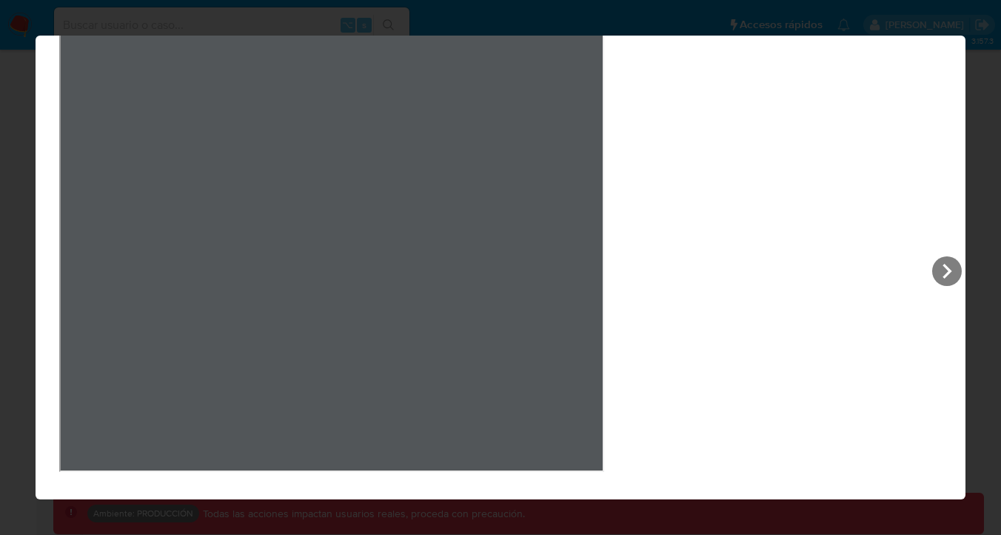
scroll to position [0, 0]
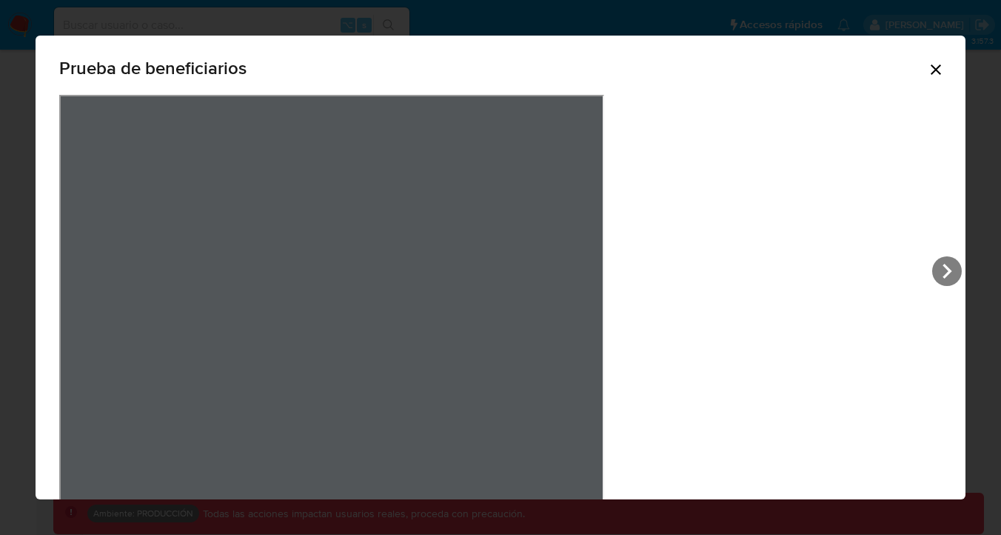
click at [927, 75] on icon "Cerrar" at bounding box center [936, 70] width 18 height 18
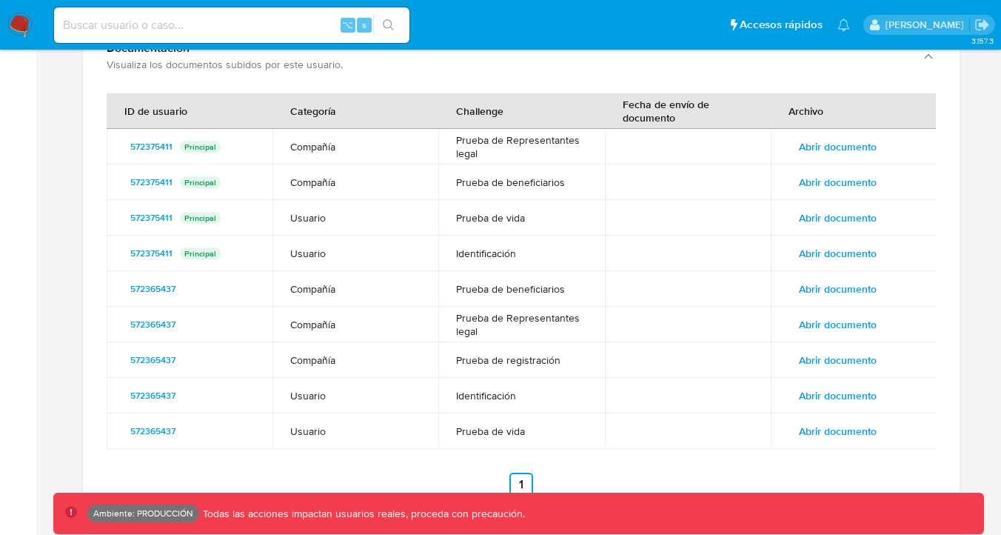
click at [814, 352] on span "Abrir documento" at bounding box center [838, 360] width 78 height 21
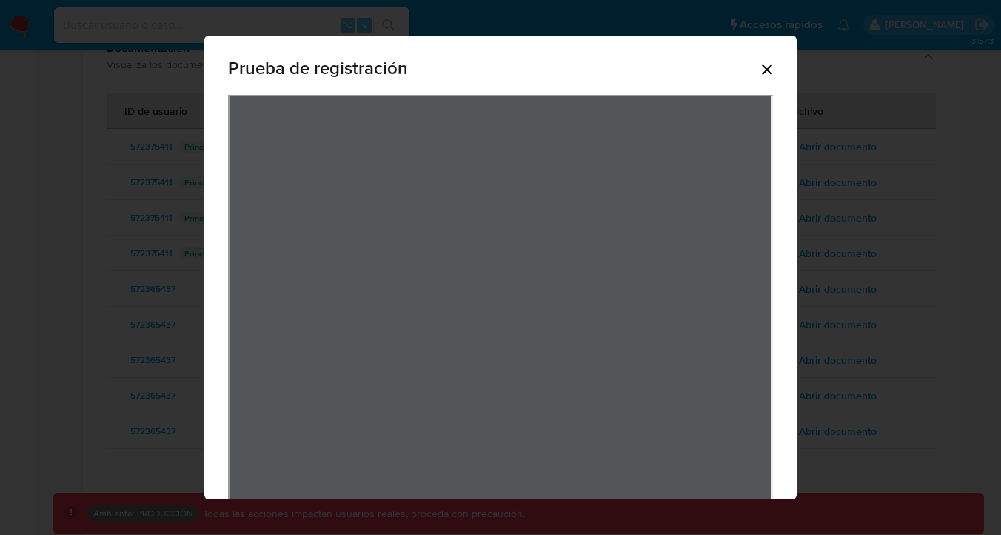
click at [764, 58] on div "Prueba de registración" at bounding box center [500, 70] width 545 height 47
click at [762, 64] on icon "Cerrar" at bounding box center [768, 70] width 18 height 18
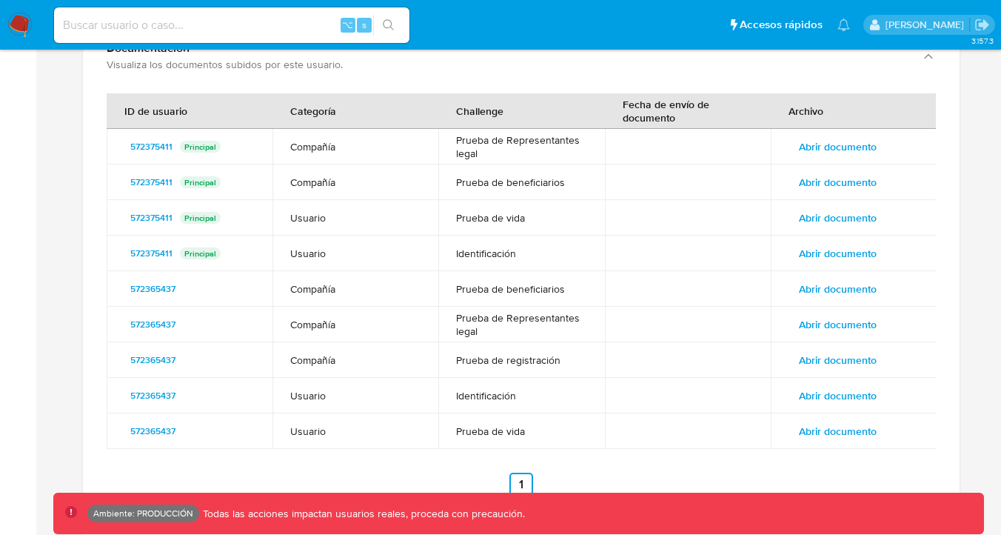
click at [800, 396] on span "Abrir documento" at bounding box center [838, 395] width 78 height 21
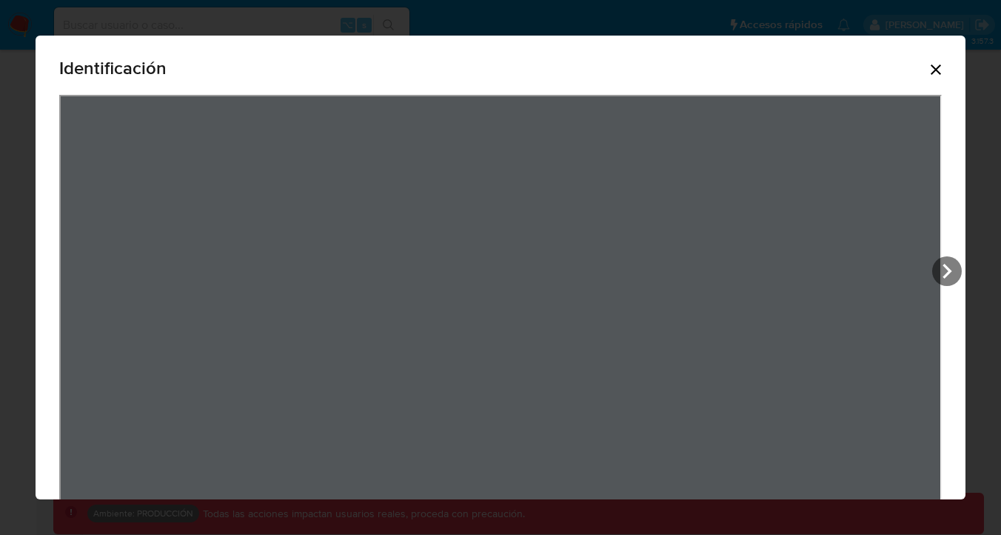
click at [917, 50] on div "Identificación" at bounding box center [500, 70] width 883 height 47
click at [939, 76] on icon "Cerrar" at bounding box center [936, 70] width 18 height 18
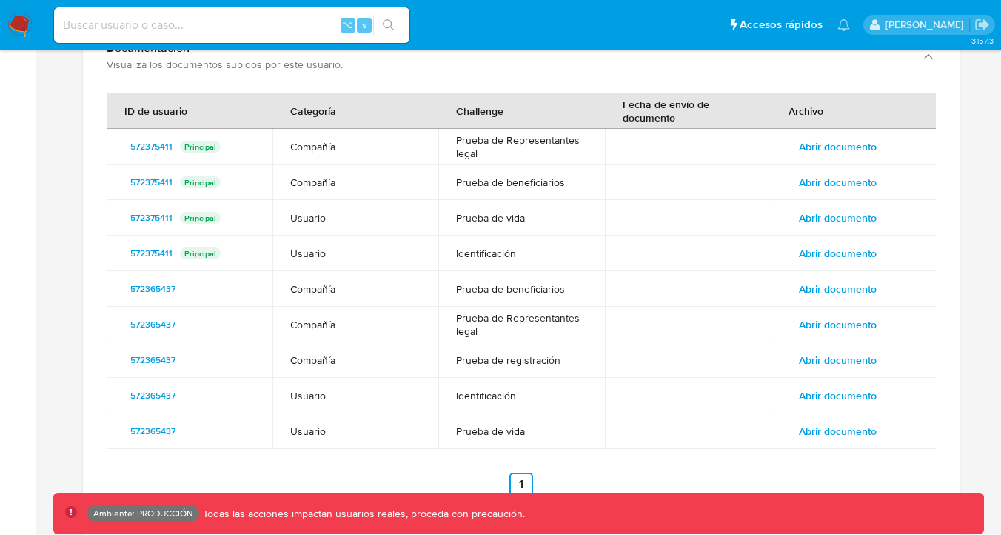
click at [868, 417] on td "Abrir documento" at bounding box center [854, 431] width 166 height 36
click at [868, 425] on span "Abrir documento" at bounding box center [838, 431] width 78 height 21
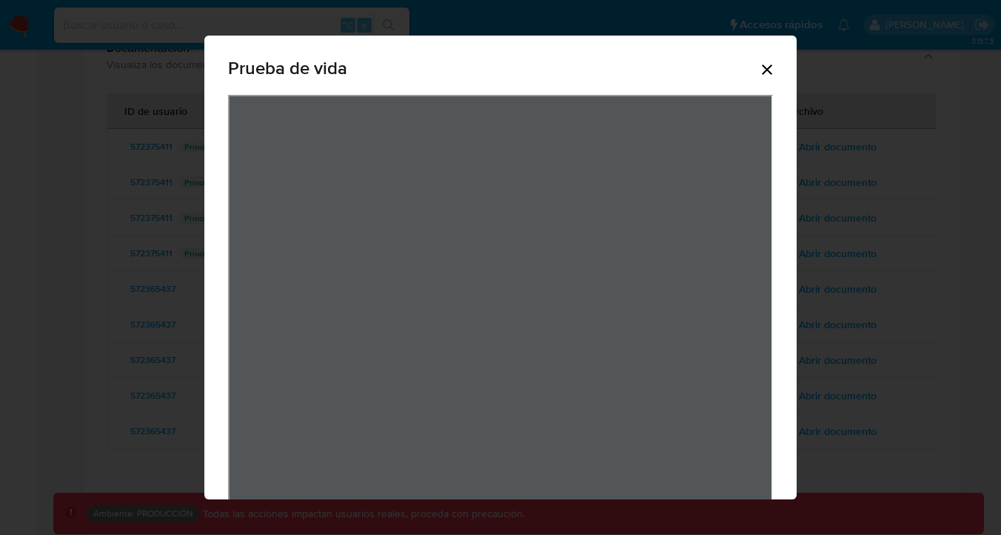
click at [773, 70] on icon "Cerrar" at bounding box center [768, 70] width 18 height 18
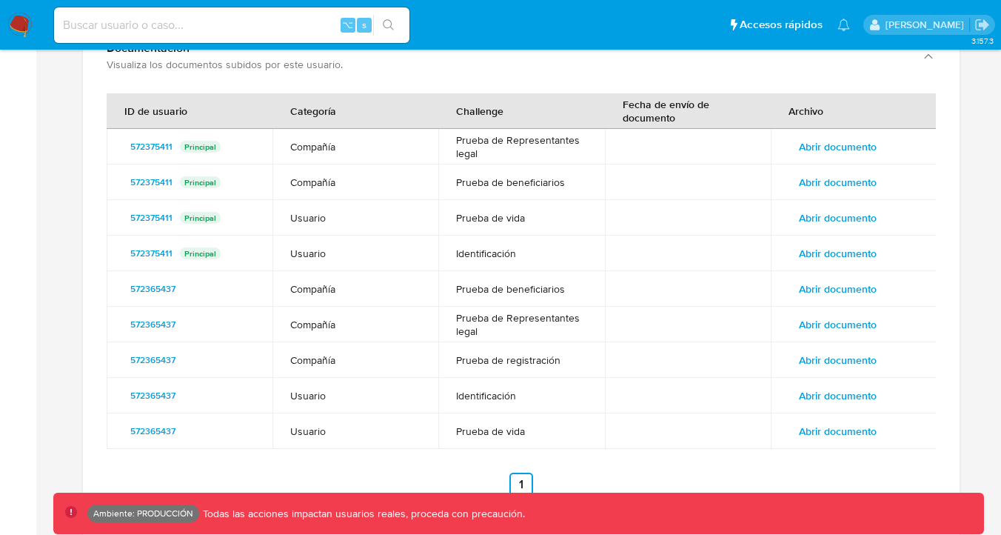
click at [800, 70] on div "Visualiza los documentos subidos por este usuario." at bounding box center [507, 64] width 800 height 13
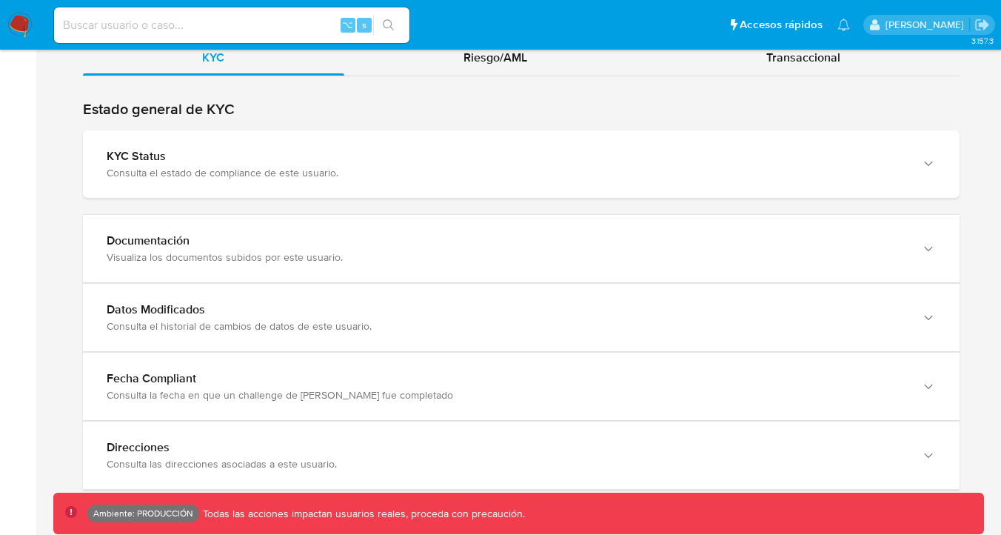
scroll to position [1593, 0]
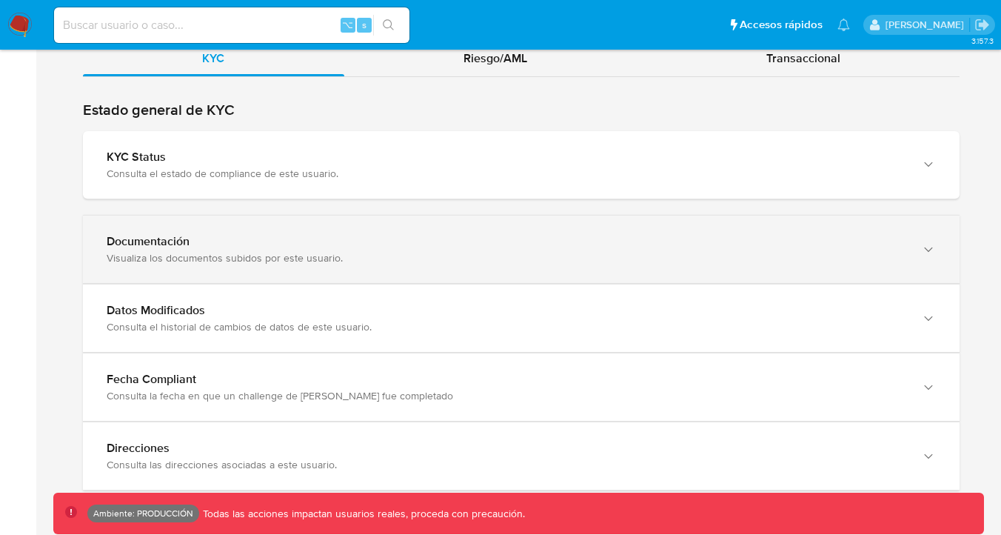
click at [400, 250] on div "Documentación Visualiza los documentos subidos por este usuario." at bounding box center [507, 249] width 800 height 30
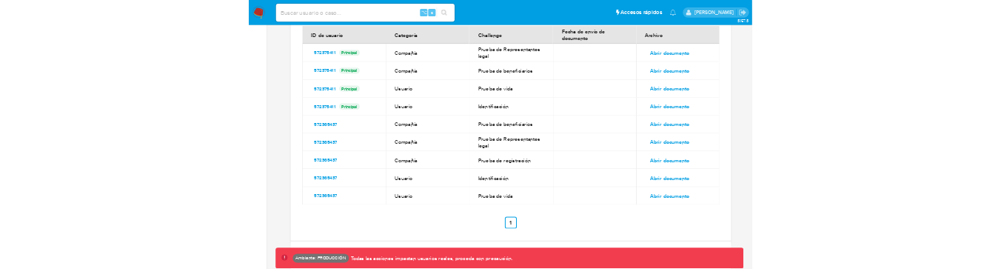
scroll to position [1841, 0]
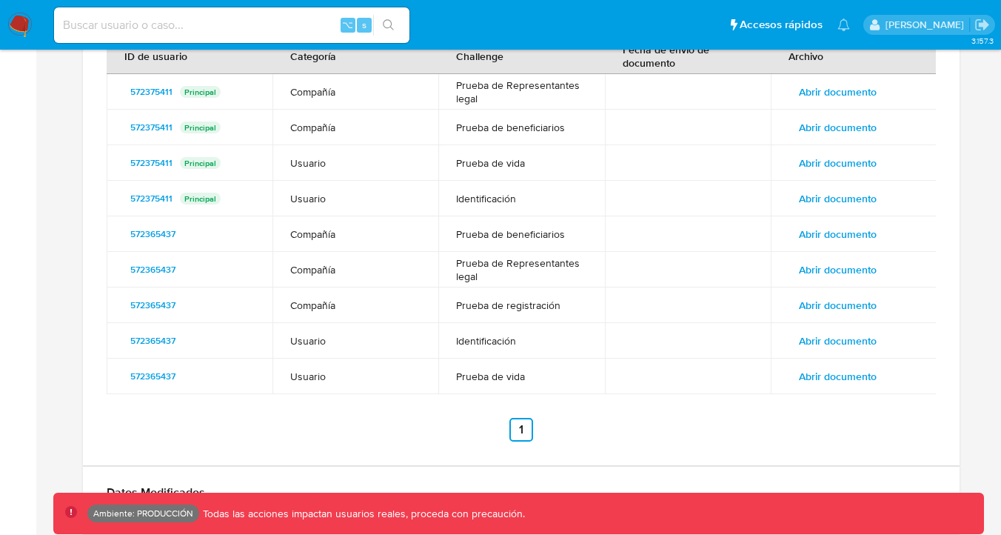
click at [881, 363] on td "Abrir documento" at bounding box center [854, 377] width 166 height 36
click at [874, 376] on span "Abrir documento" at bounding box center [838, 376] width 78 height 21
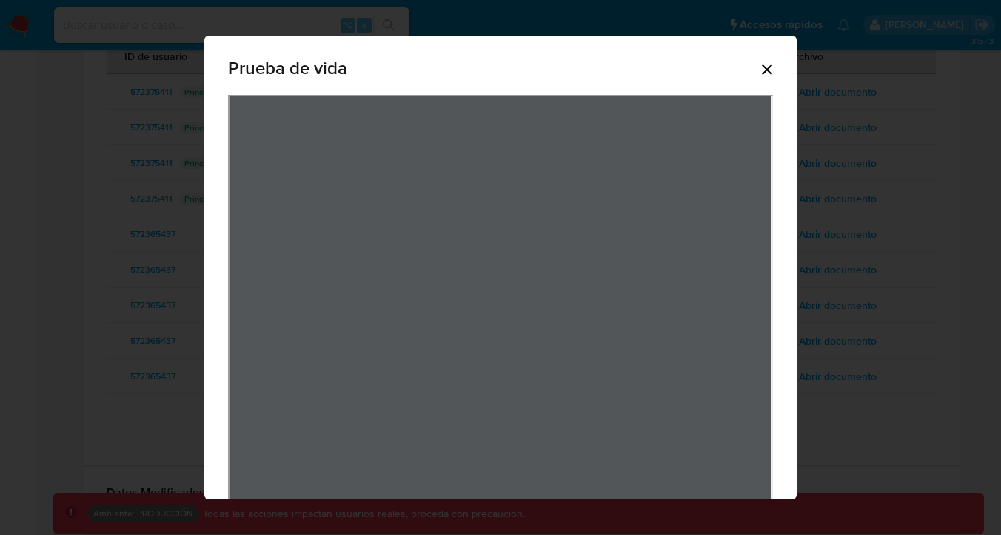
click at [769, 78] on icon "Cerrar" at bounding box center [768, 70] width 18 height 18
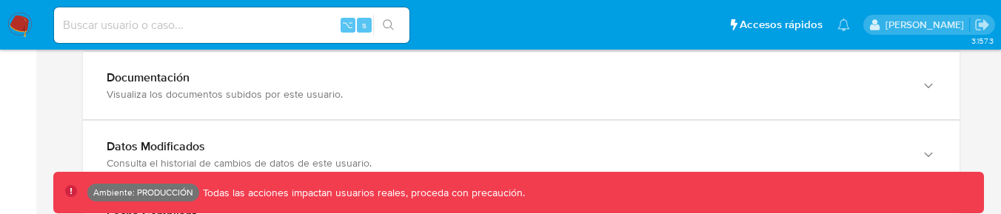
scroll to position [1759, 0]
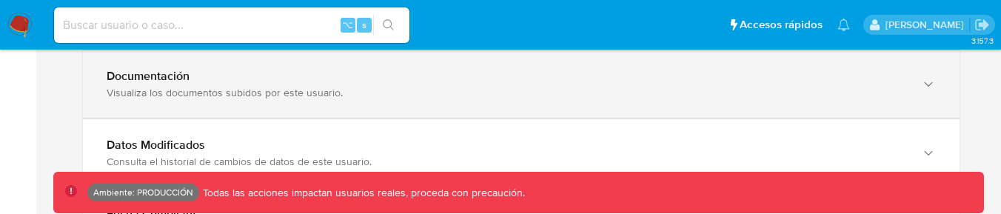
click at [207, 69] on div "Documentación" at bounding box center [507, 76] width 800 height 15
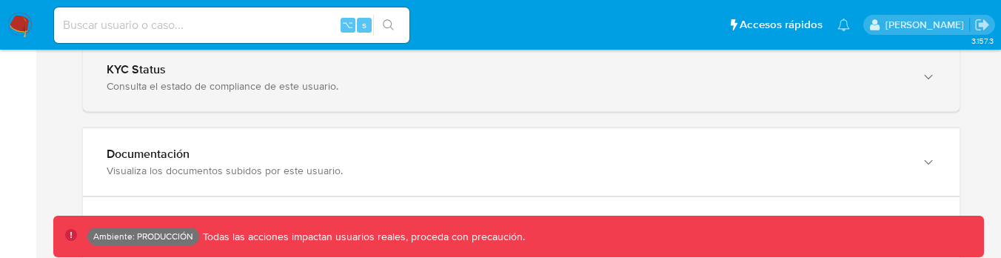
scroll to position [1690, 0]
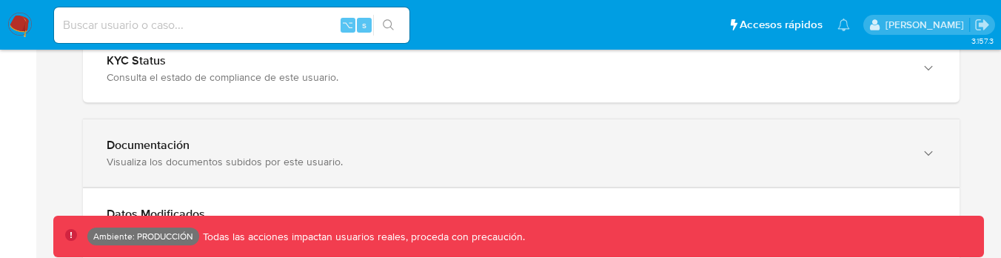
click at [177, 148] on div "Documentación" at bounding box center [507, 145] width 800 height 15
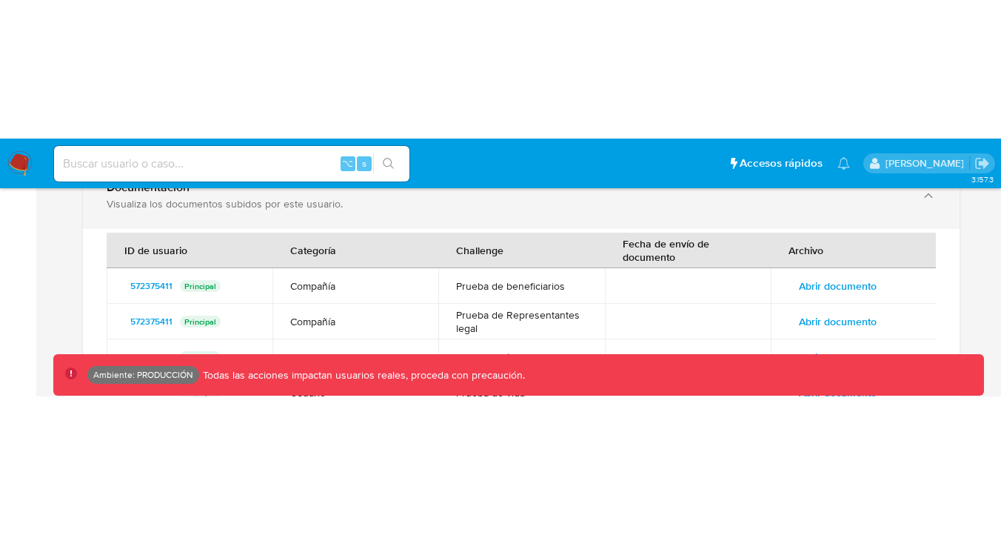
scroll to position [1828, 0]
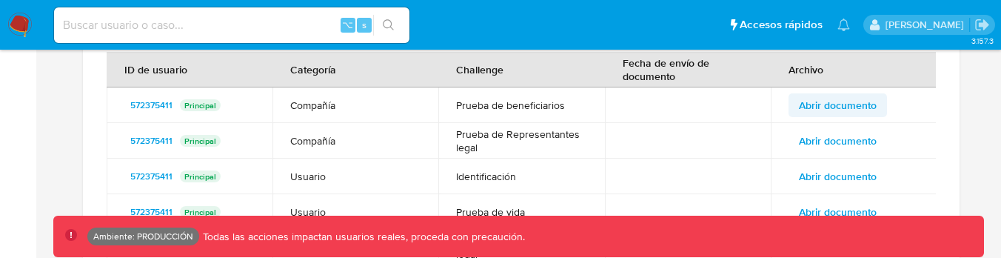
click at [827, 101] on span "Abrir documento" at bounding box center [838, 105] width 78 height 21
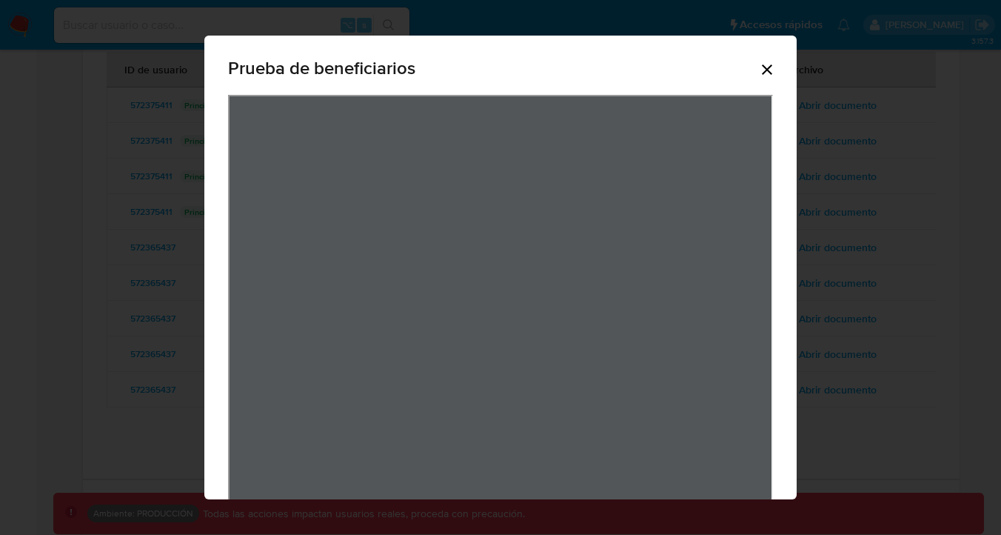
click at [777, 59] on div "Prueba de beneficiarios" at bounding box center [500, 322] width 593 height 573
click at [773, 64] on icon "Cerrar" at bounding box center [768, 70] width 18 height 18
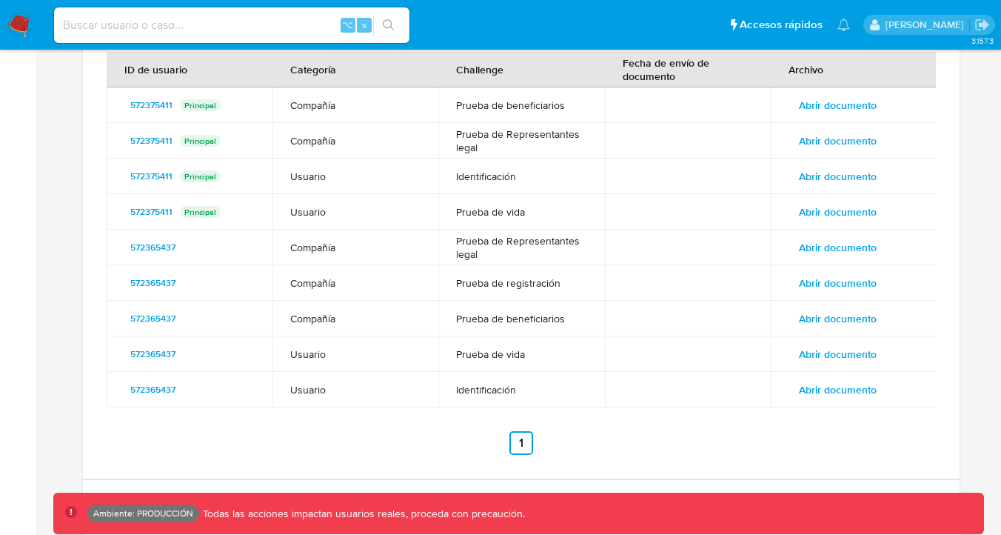
click at [816, 156] on td "Abrir documento" at bounding box center [854, 141] width 166 height 36
click at [818, 149] on span "Abrir documento" at bounding box center [838, 140] width 78 height 21
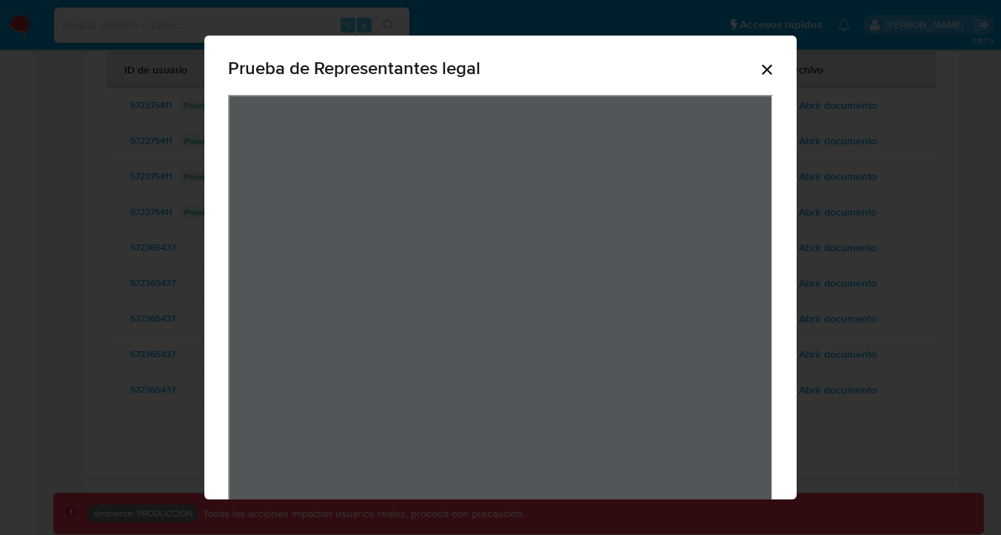
click at [764, 75] on icon "Cerrar" at bounding box center [768, 70] width 18 height 18
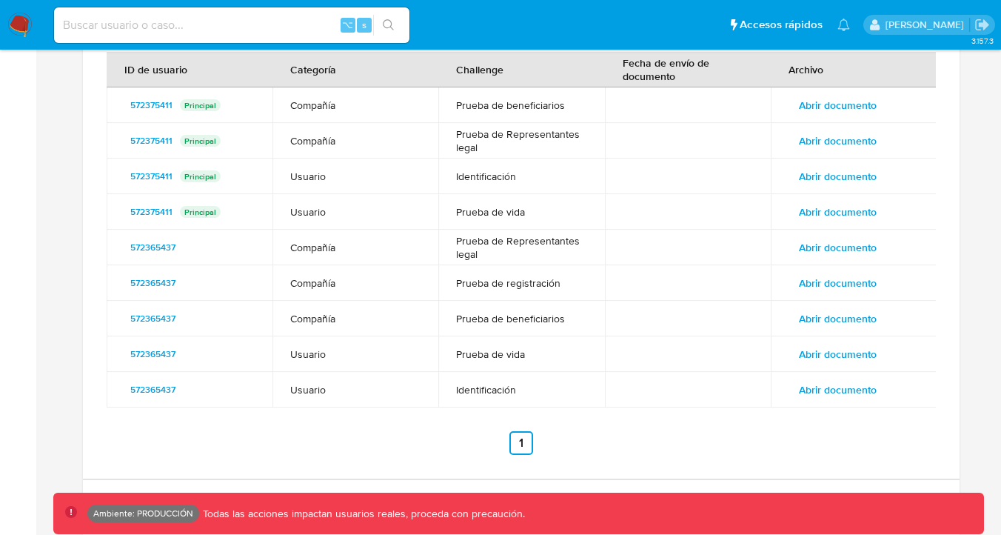
click at [816, 176] on span "Abrir documento" at bounding box center [838, 176] width 78 height 21
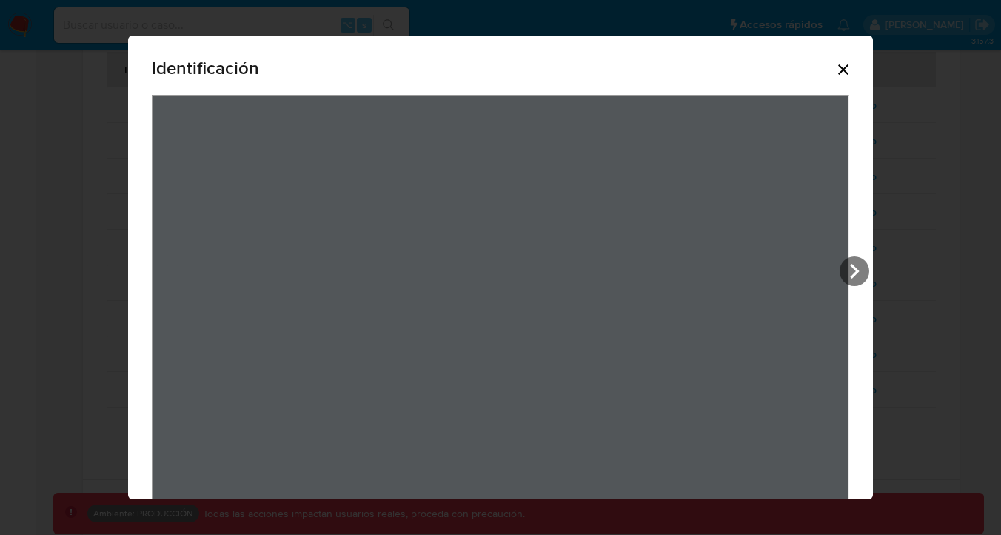
click at [835, 70] on icon "Cerrar" at bounding box center [844, 70] width 18 height 18
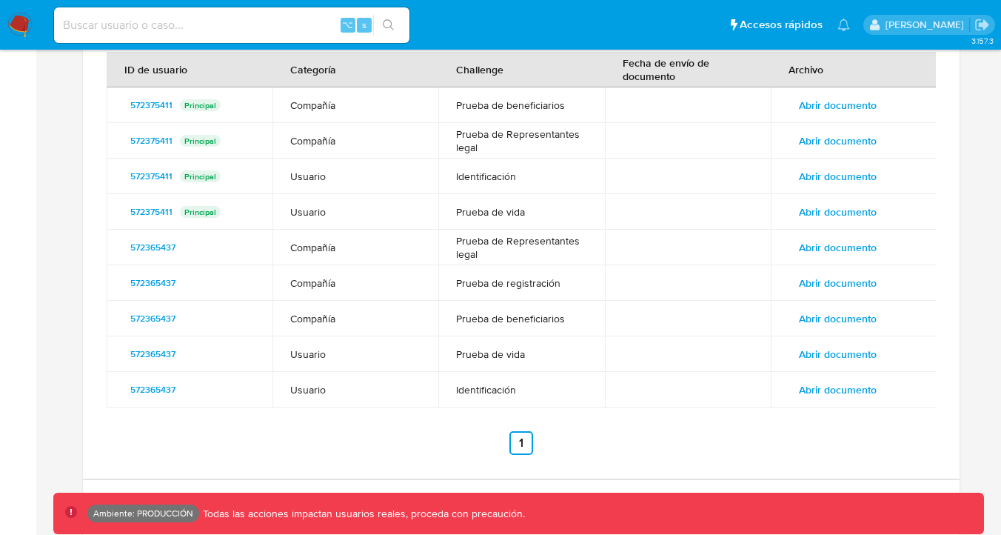
click at [835, 201] on span "Abrir documento" at bounding box center [838, 211] width 78 height 21
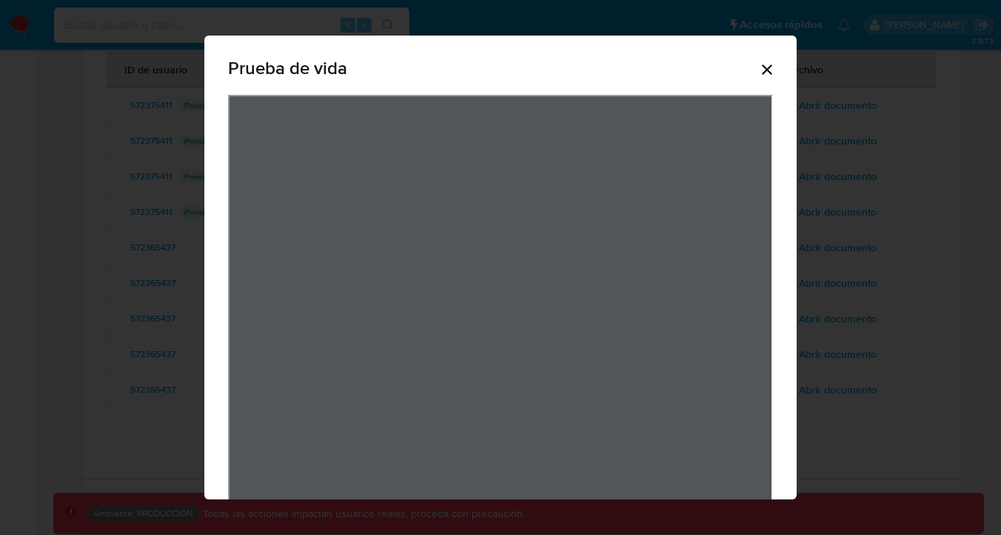
click at [769, 71] on icon "Cerrar" at bounding box center [767, 69] width 10 height 10
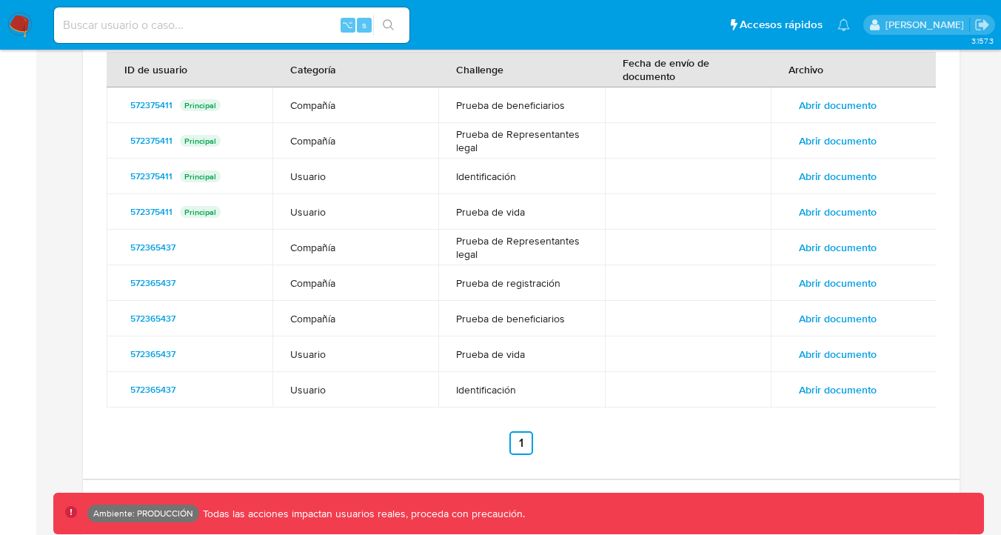
click at [825, 213] on span "Abrir documento" at bounding box center [838, 247] width 78 height 21
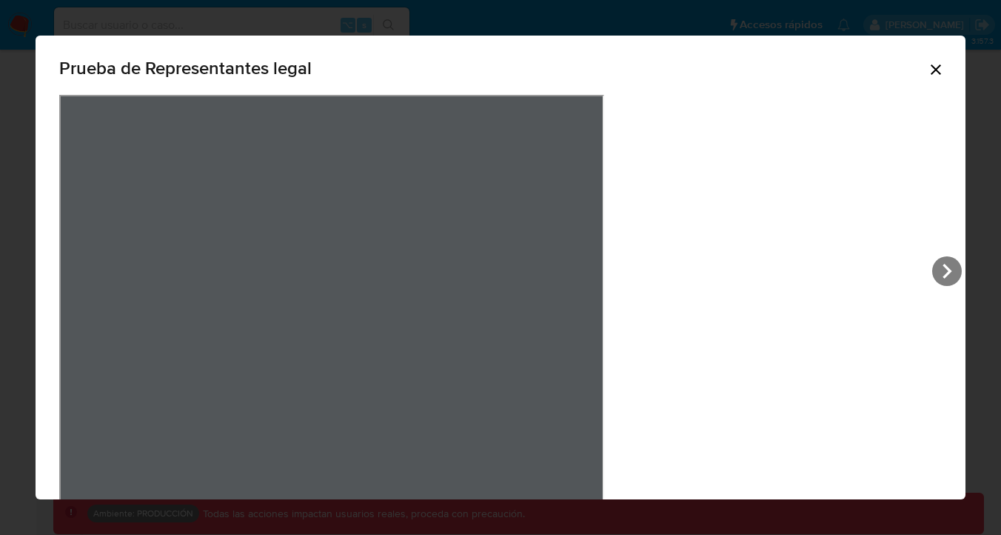
click at [766, 80] on div "Prueba de Representantes legal" at bounding box center [500, 70] width 883 height 47
click at [927, 73] on icon "Cerrar" at bounding box center [936, 70] width 18 height 18
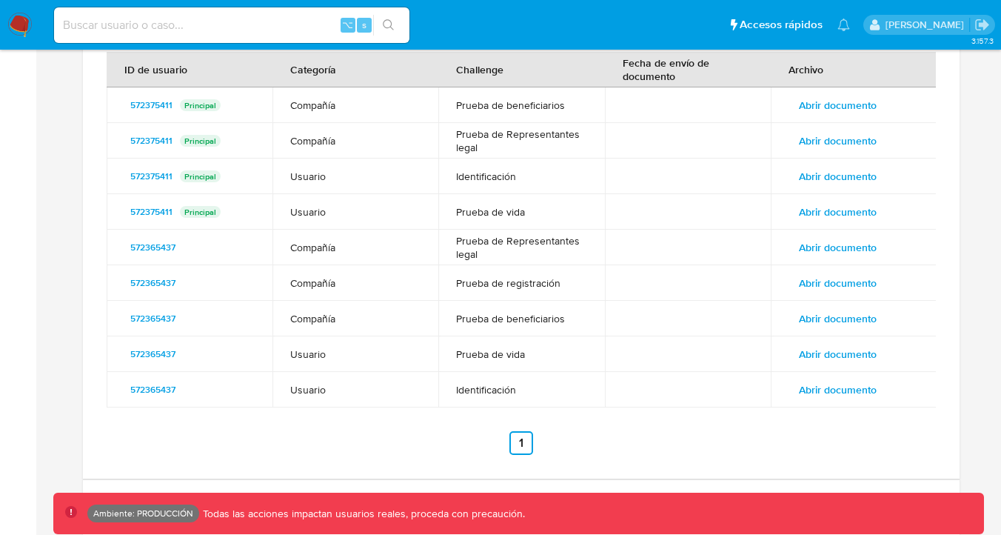
click at [810, 213] on span "Abrir documento" at bounding box center [838, 247] width 78 height 21
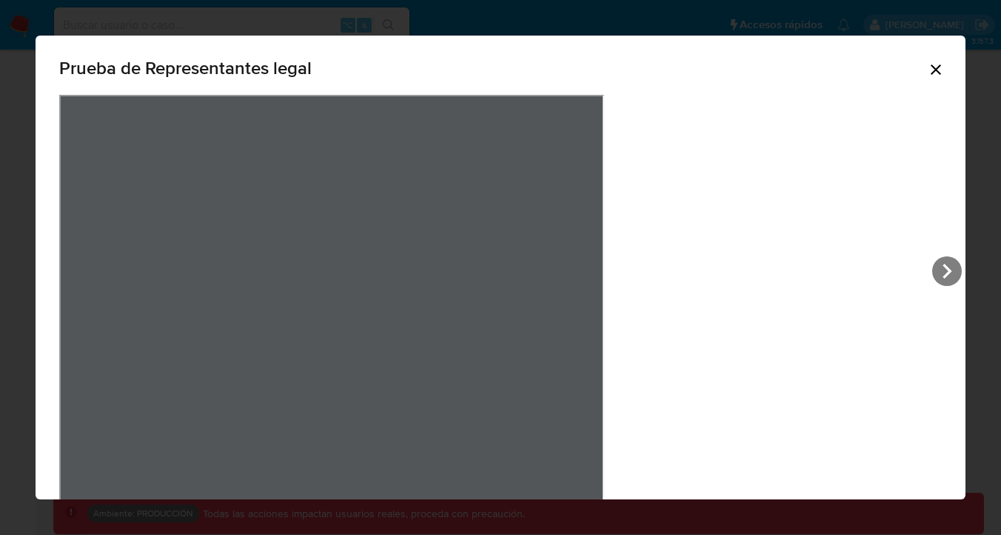
click at [758, 73] on div "Prueba de Representantes legal" at bounding box center [500, 70] width 883 height 47
click at [931, 68] on icon "Cerrar" at bounding box center [936, 69] width 10 height 10
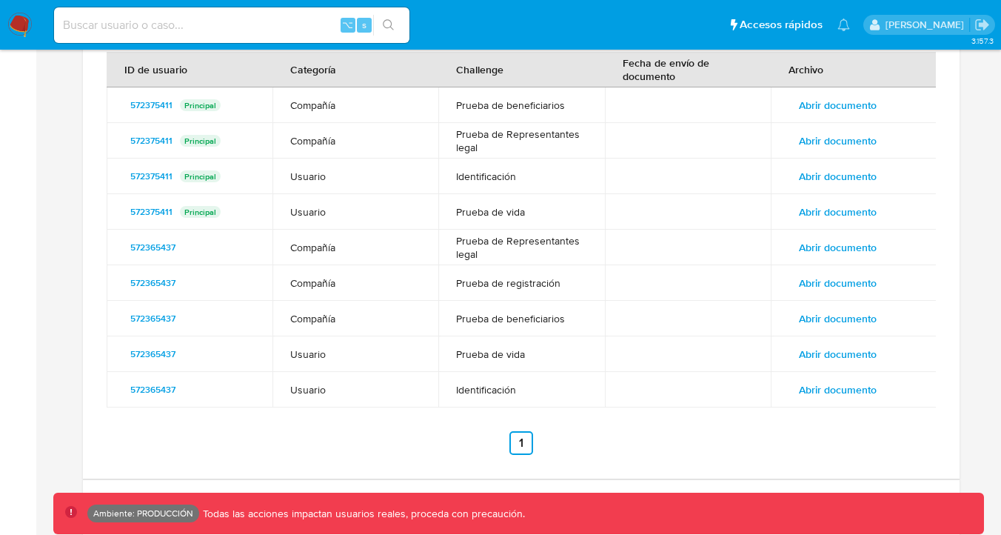
click at [816, 213] on td "Abrir documento" at bounding box center [854, 283] width 166 height 36
click at [816, 213] on span "Abrir documento" at bounding box center [838, 283] width 78 height 21
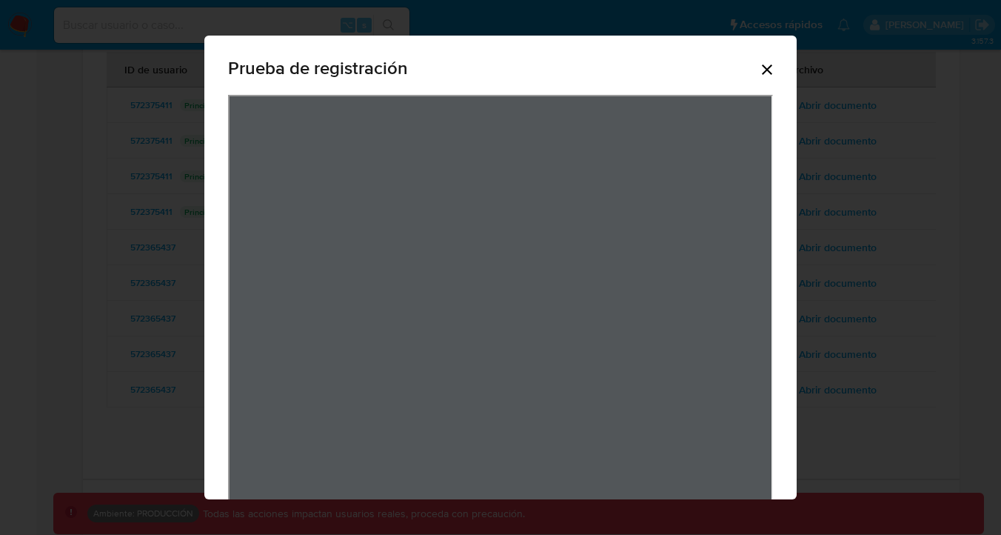
click at [764, 75] on icon "Cerrar" at bounding box center [768, 70] width 18 height 18
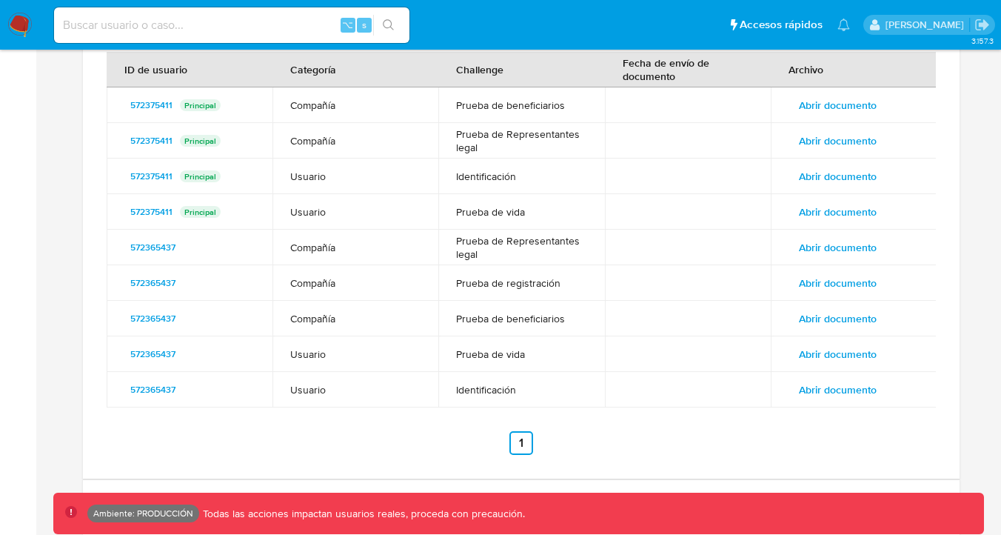
click at [834, 213] on span "Abrir documento" at bounding box center [838, 318] width 78 height 21
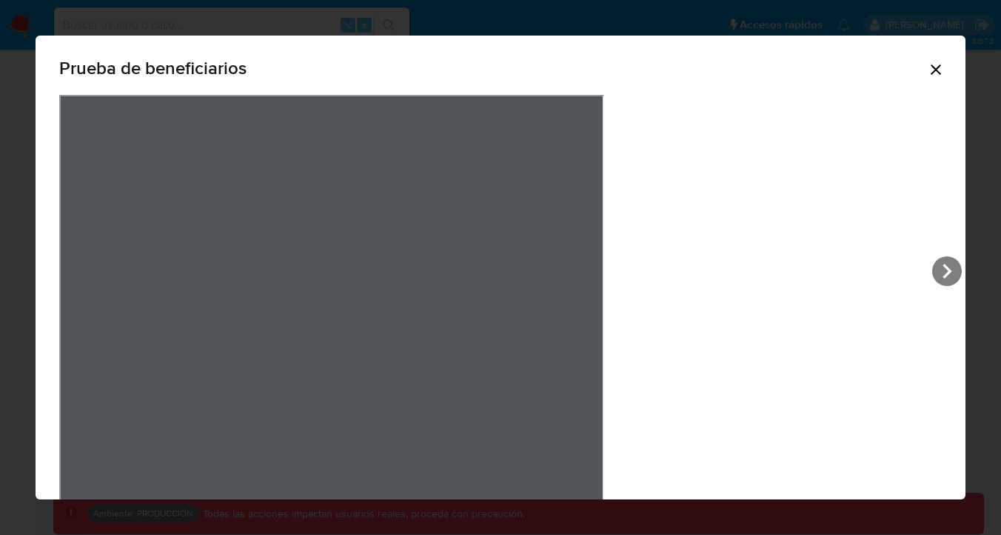
click at [927, 62] on icon "Cerrar" at bounding box center [936, 70] width 18 height 18
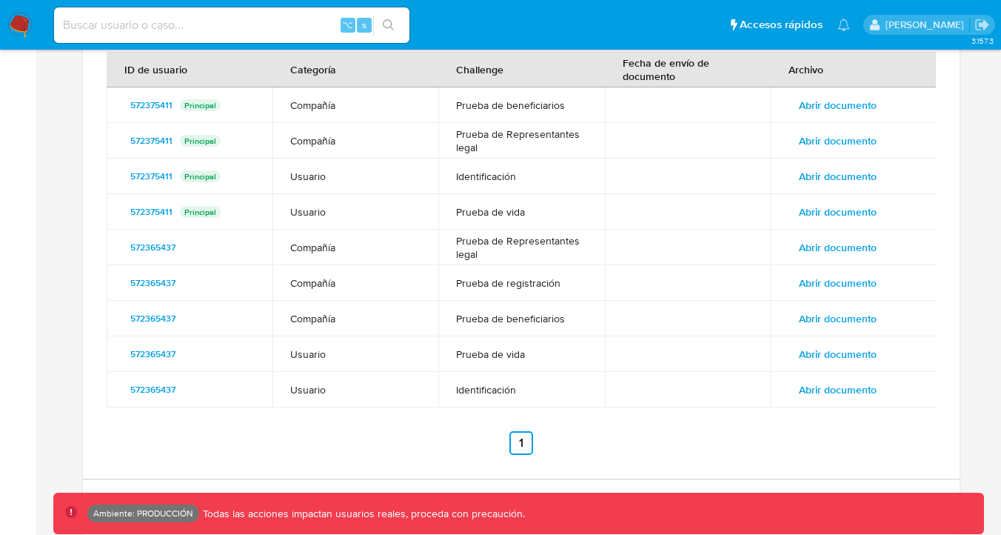
click at [823, 213] on td "Abrir documento" at bounding box center [854, 354] width 166 height 36
click at [823, 213] on span "Abrir documento" at bounding box center [838, 354] width 78 height 21
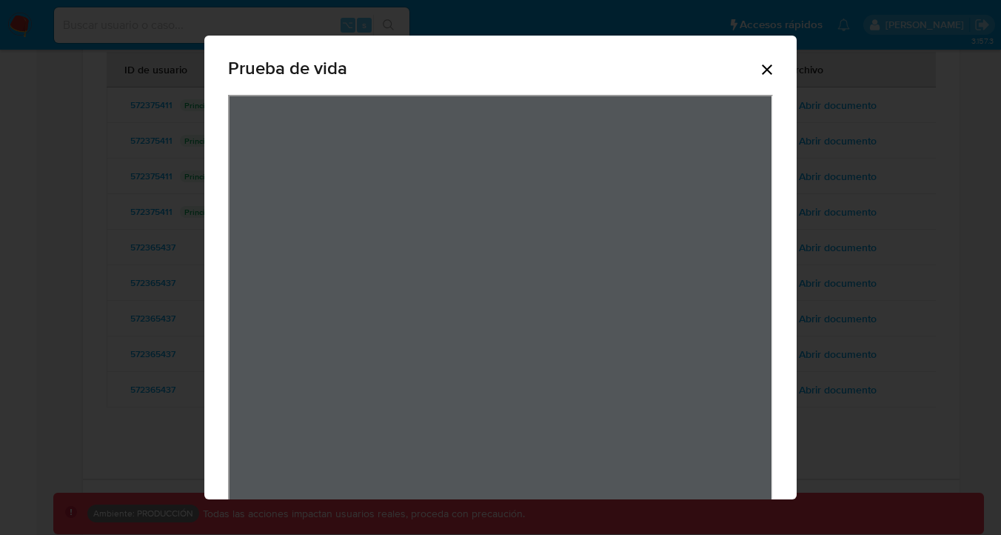
click at [764, 59] on div "Prueba de vida" at bounding box center [500, 70] width 545 height 47
click at [759, 85] on div "Prueba de vida" at bounding box center [500, 70] width 545 height 47
click at [759, 74] on icon "Cerrar" at bounding box center [768, 70] width 18 height 18
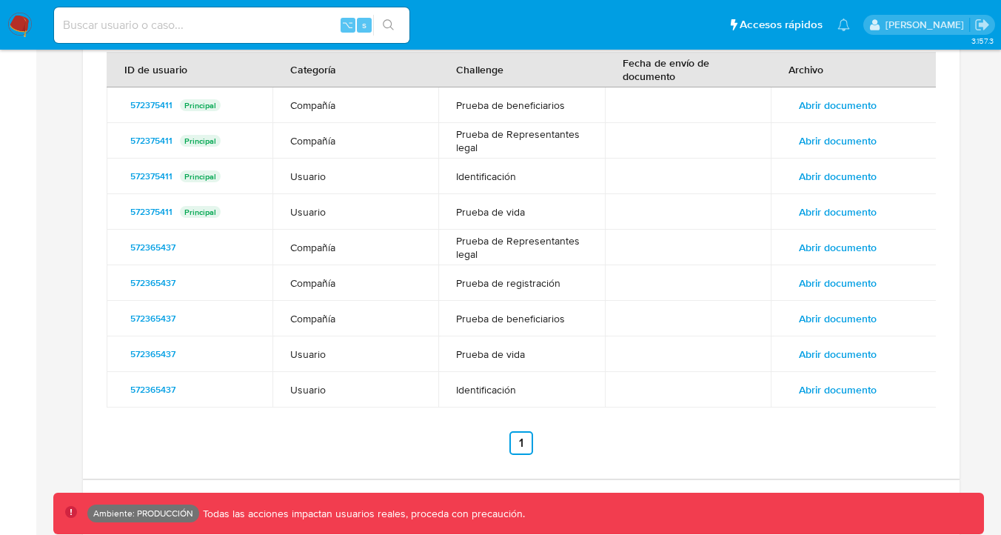
click at [823, 213] on span "Abrir documento" at bounding box center [838, 389] width 78 height 21
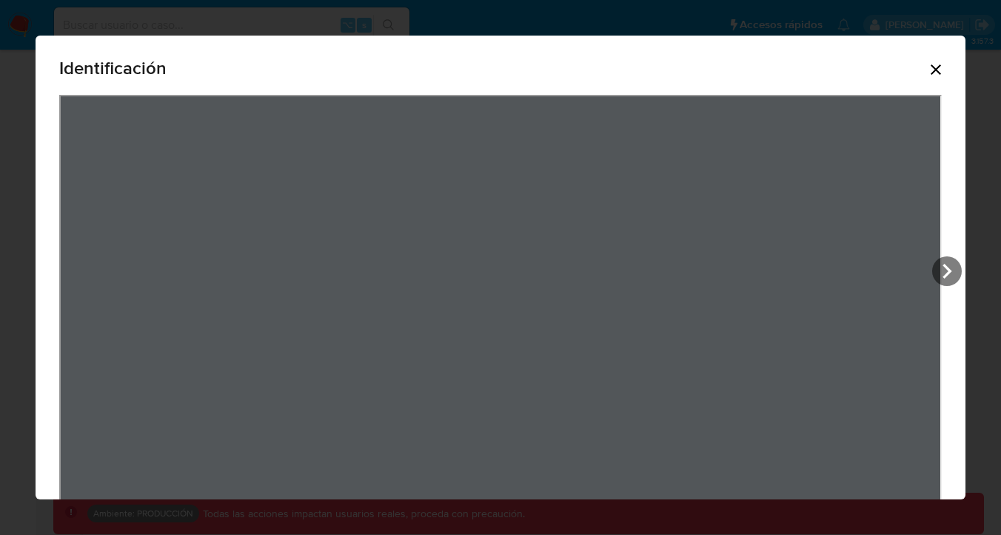
click at [941, 62] on icon "Cerrar" at bounding box center [936, 70] width 18 height 18
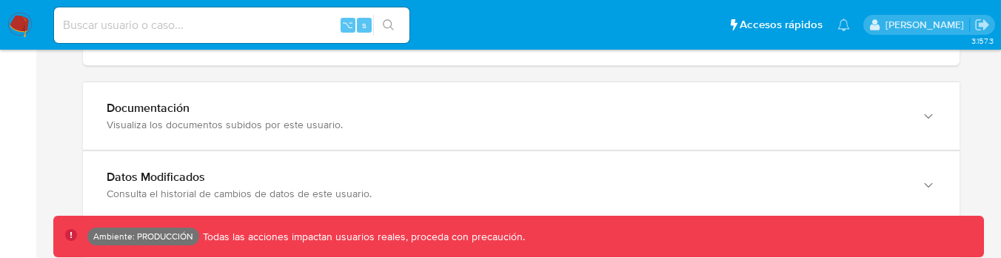
scroll to position [1541, 0]
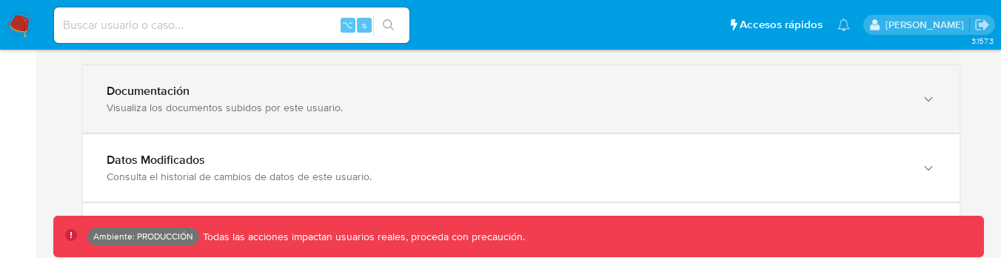
click at [270, 88] on div "Documentación" at bounding box center [507, 91] width 800 height 15
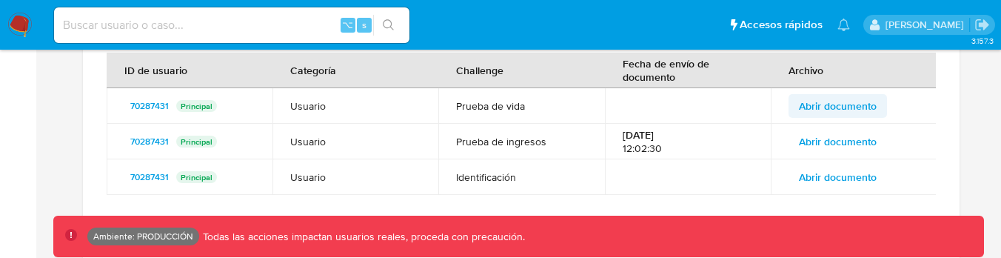
scroll to position [1619, 0]
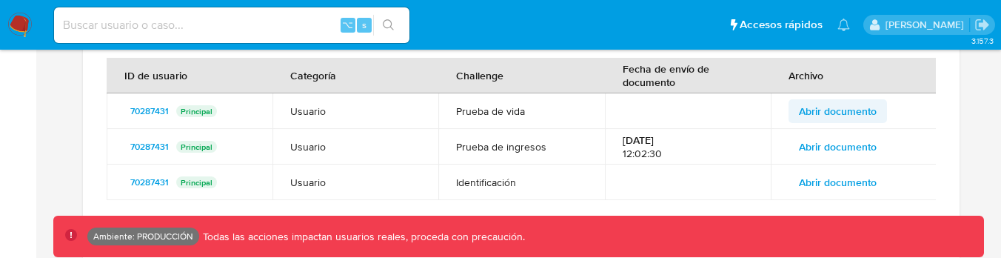
click at [841, 101] on span "Abrir documento" at bounding box center [838, 111] width 78 height 21
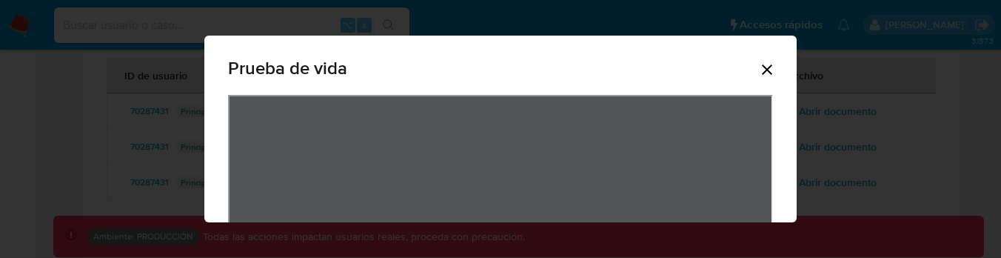
click at [764, 72] on icon "Cerrar" at bounding box center [767, 69] width 10 height 10
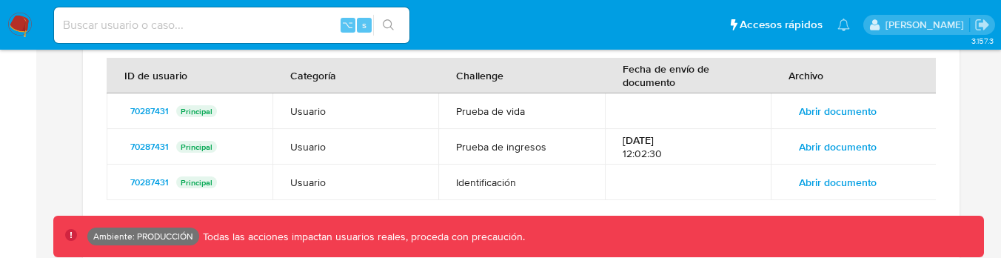
click at [796, 136] on button "Abrir documento" at bounding box center [838, 147] width 99 height 24
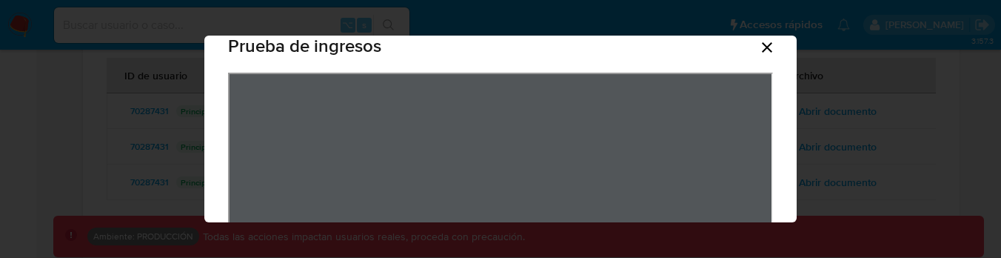
scroll to position [6, 0]
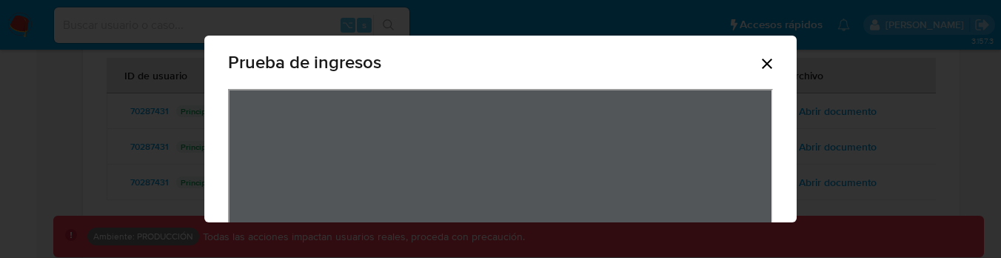
click at [771, 62] on icon "Cerrar" at bounding box center [768, 64] width 18 height 18
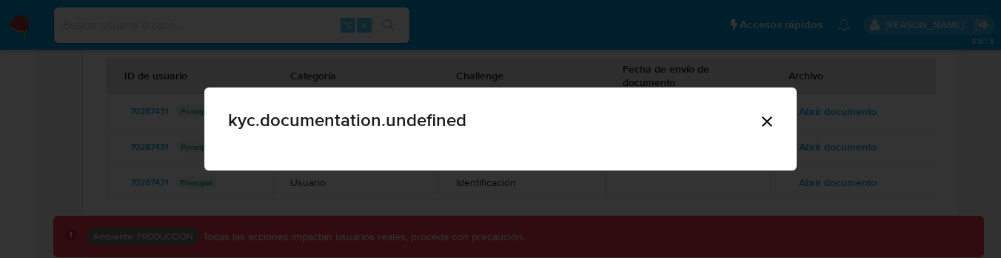
scroll to position [0, 0]
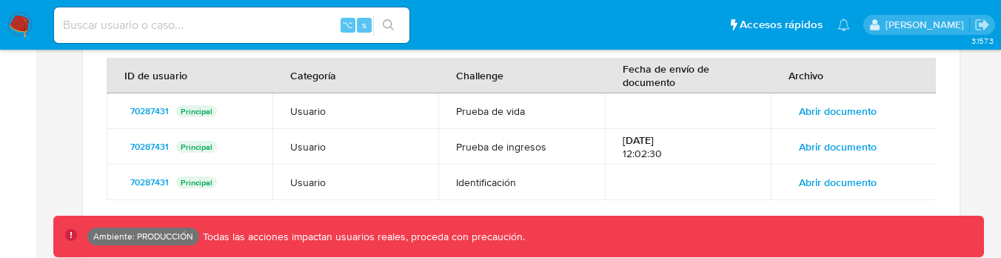
click at [813, 172] on span "Abrir documento" at bounding box center [838, 182] width 78 height 21
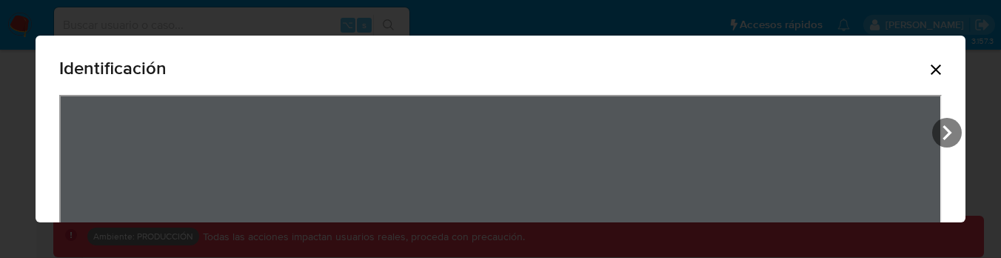
click at [940, 73] on icon "Cerrar" at bounding box center [936, 69] width 10 height 10
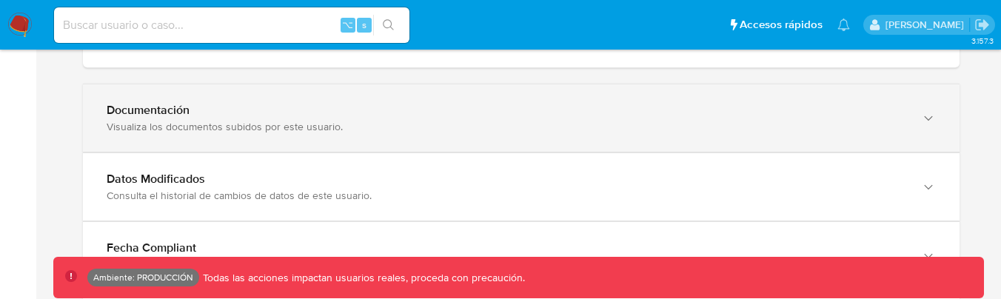
scroll to position [1684, 0]
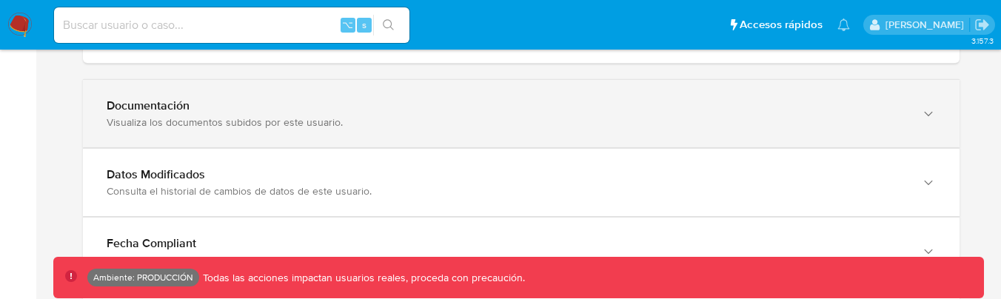
click at [301, 108] on div "Documentación" at bounding box center [507, 106] width 800 height 15
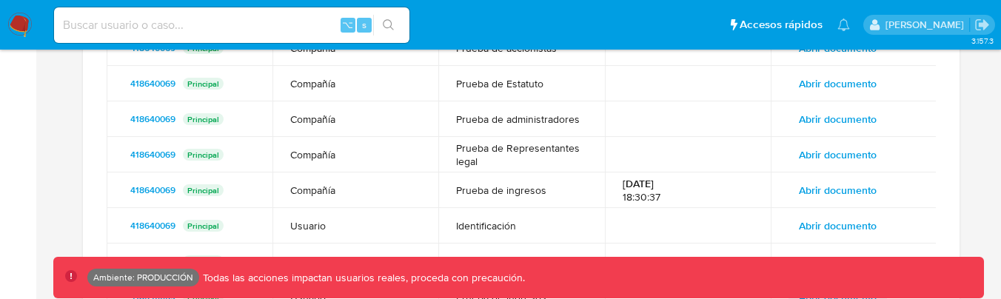
scroll to position [1844, 0]
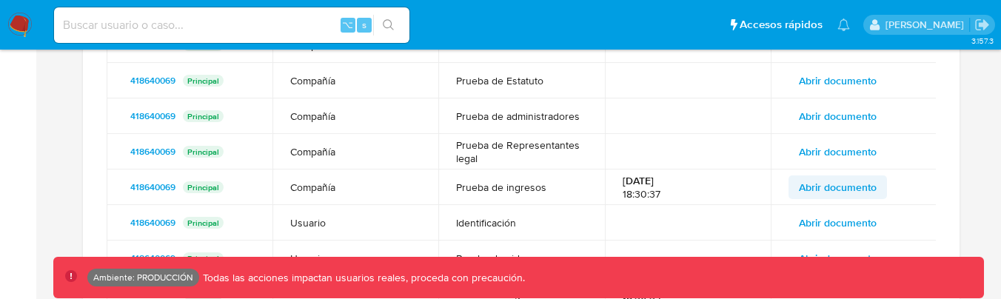
click at [837, 184] on span "Abrir documento" at bounding box center [838, 187] width 78 height 21
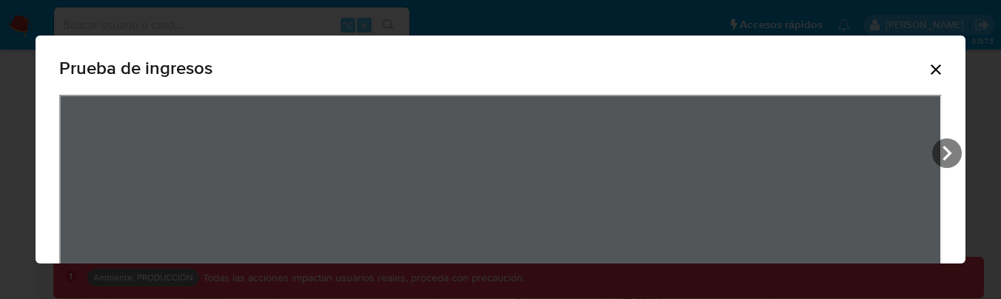
click at [942, 70] on icon "Cerrar" at bounding box center [936, 70] width 18 height 18
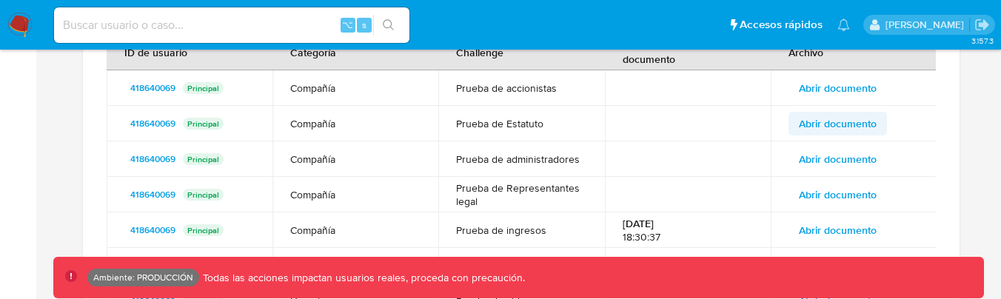
scroll to position [1774, 0]
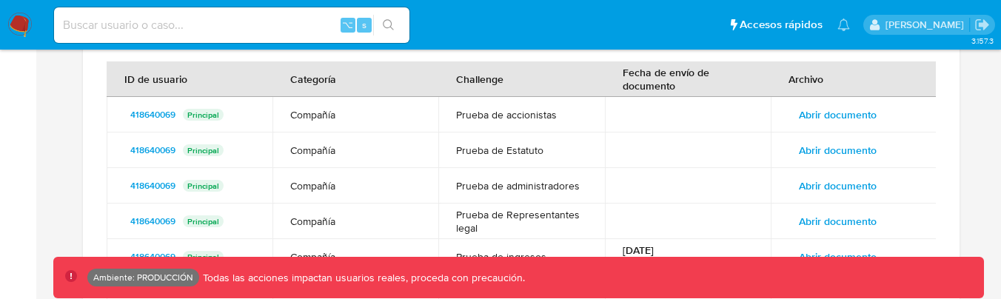
click at [854, 98] on td "Abrir documento" at bounding box center [854, 115] width 166 height 36
click at [854, 102] on td "Abrir documento" at bounding box center [854, 115] width 166 height 36
click at [854, 116] on span "Abrir documento" at bounding box center [838, 114] width 78 height 21
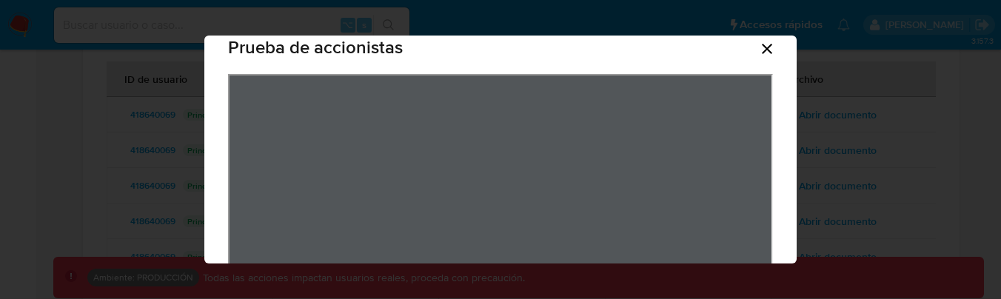
scroll to position [16, 0]
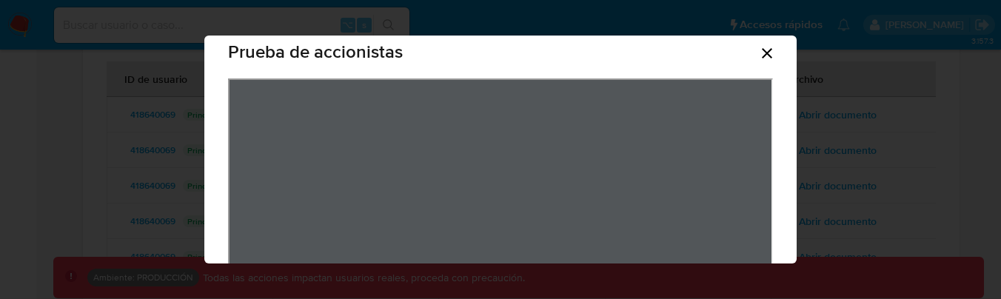
click at [766, 49] on icon "Cerrar" at bounding box center [768, 53] width 18 height 18
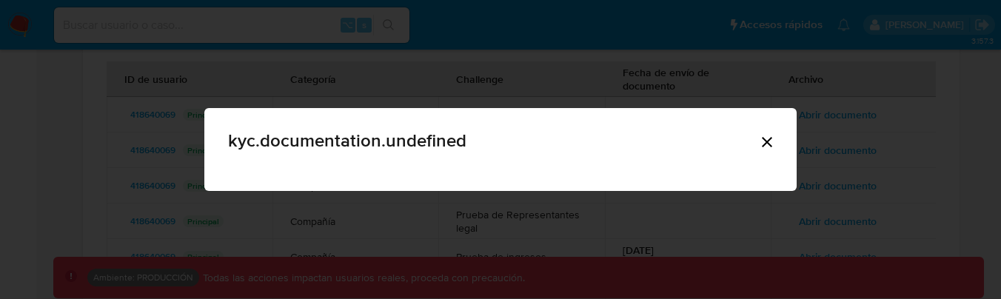
scroll to position [0, 0]
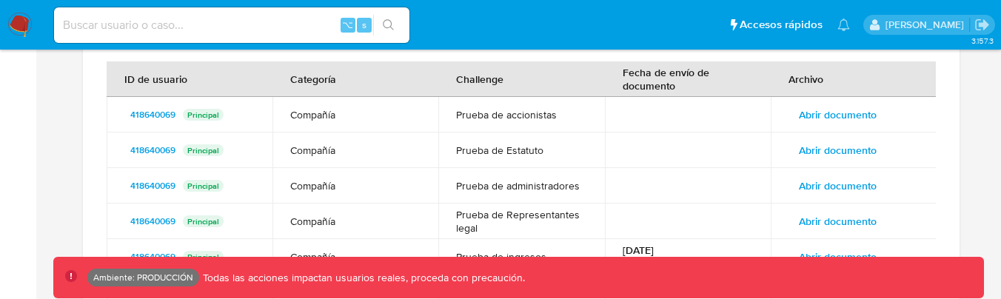
click at [813, 146] on span "Abrir documento" at bounding box center [838, 150] width 78 height 21
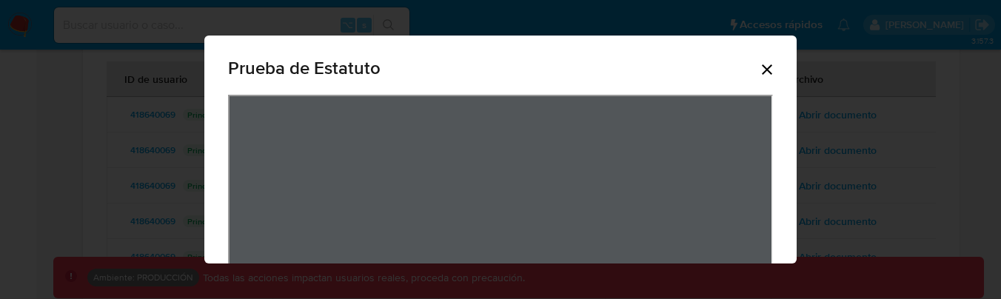
click at [759, 64] on icon "Cerrar" at bounding box center [768, 70] width 18 height 18
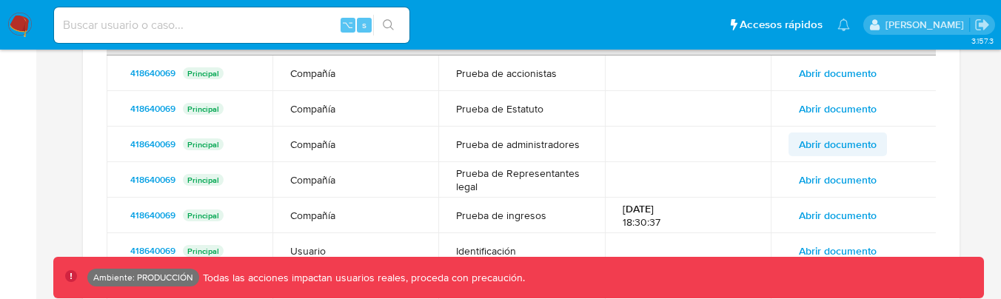
scroll to position [1834, 0]
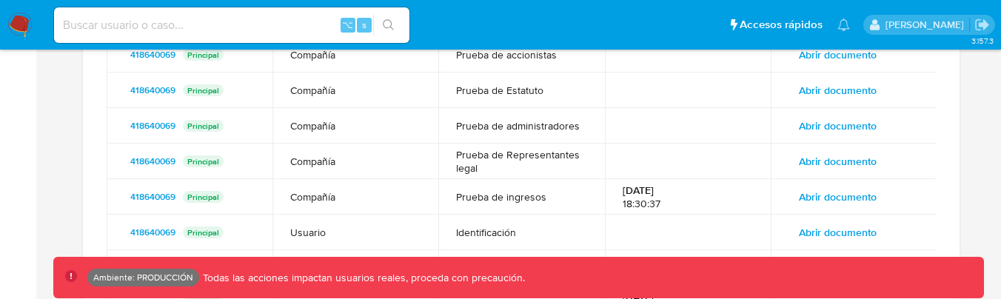
click at [824, 130] on span "Abrir documento" at bounding box center [838, 126] width 78 height 21
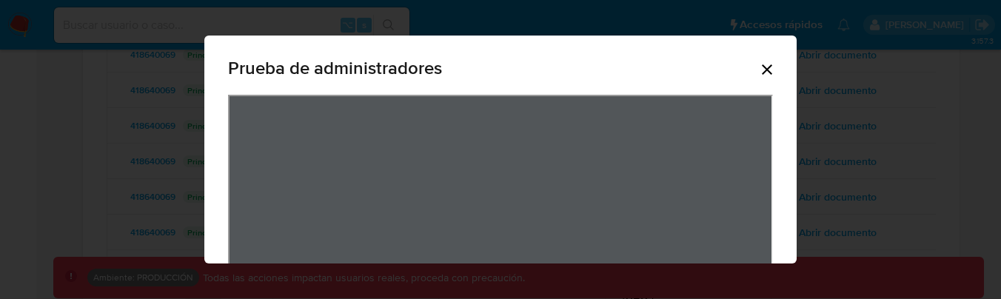
click at [767, 67] on icon "Cerrar" at bounding box center [768, 70] width 18 height 18
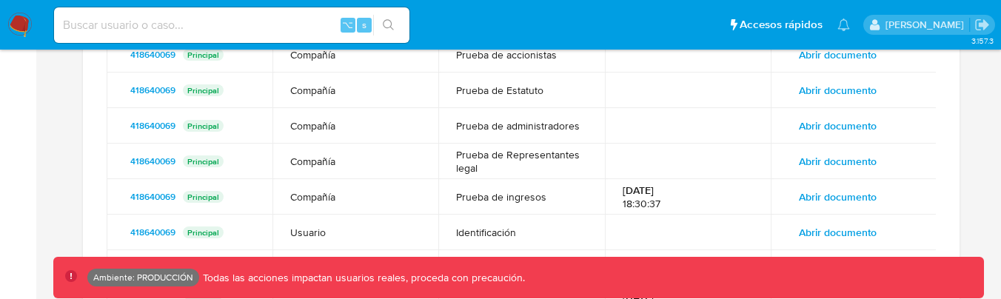
click at [828, 155] on span "Abrir documento" at bounding box center [838, 161] width 78 height 21
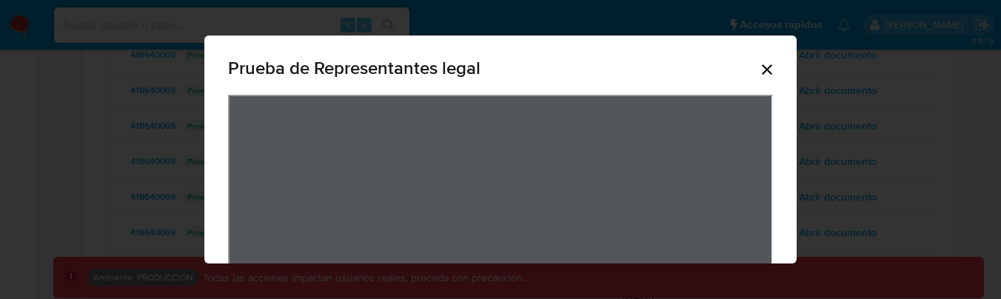
scroll to position [46, 0]
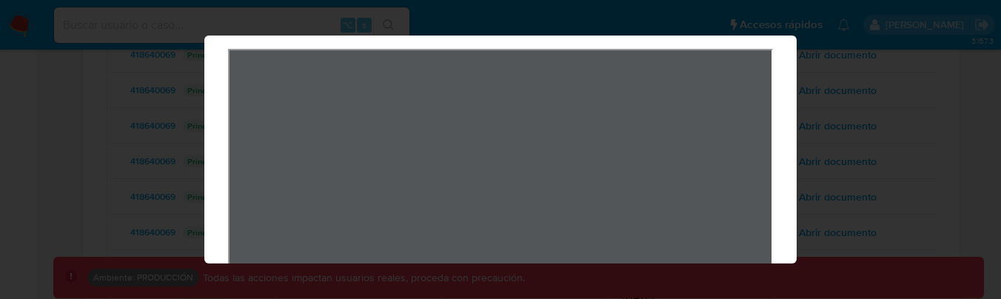
click at [853, 53] on div "Prueba de Representantes legal" at bounding box center [500, 149] width 1001 height 299
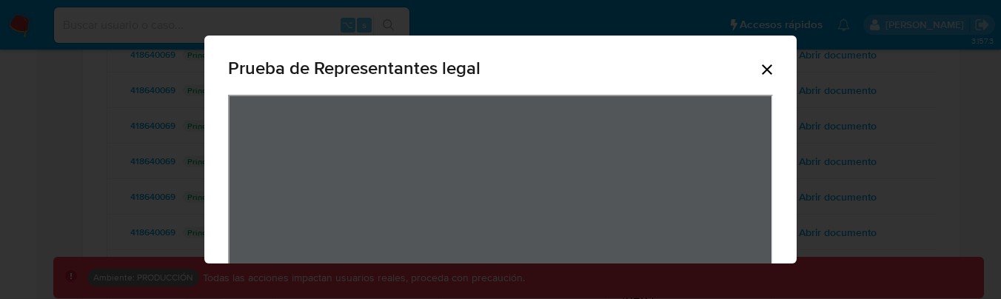
click at [759, 77] on icon "Cerrar" at bounding box center [768, 70] width 18 height 18
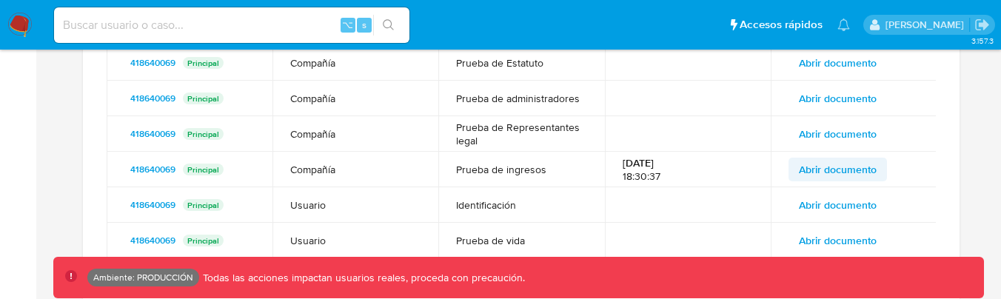
scroll to position [1913, 0]
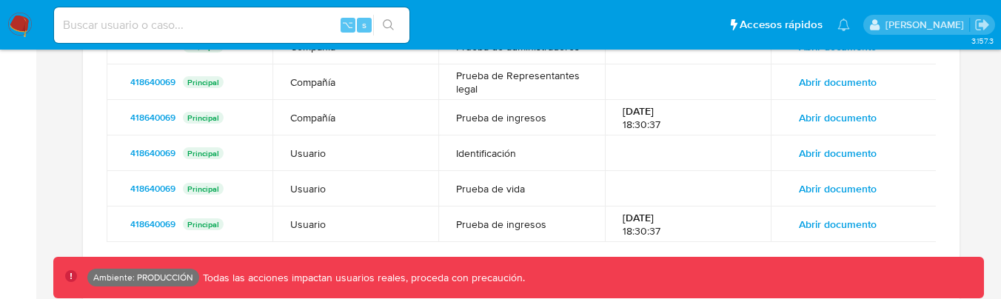
click at [850, 154] on span "Abrir documento" at bounding box center [838, 153] width 78 height 21
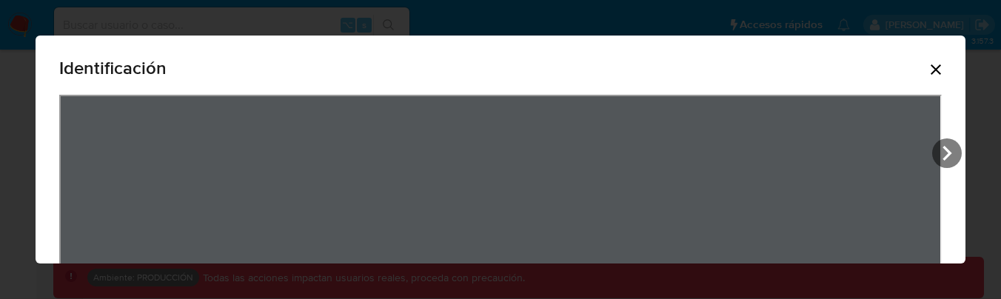
click at [931, 67] on icon "Cerrar" at bounding box center [936, 70] width 18 height 18
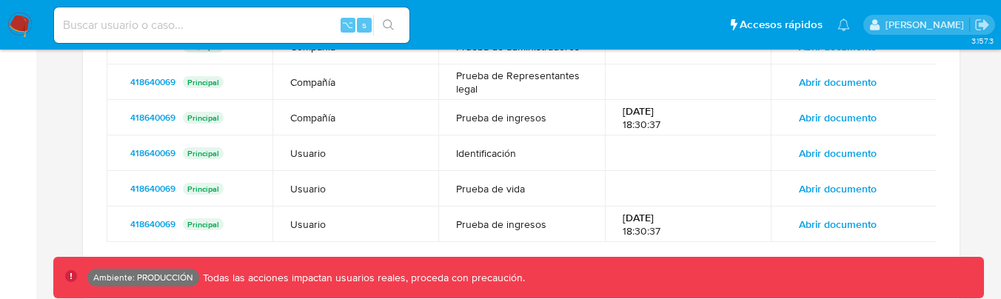
click at [833, 216] on span "Abrir documento" at bounding box center [838, 224] width 78 height 21
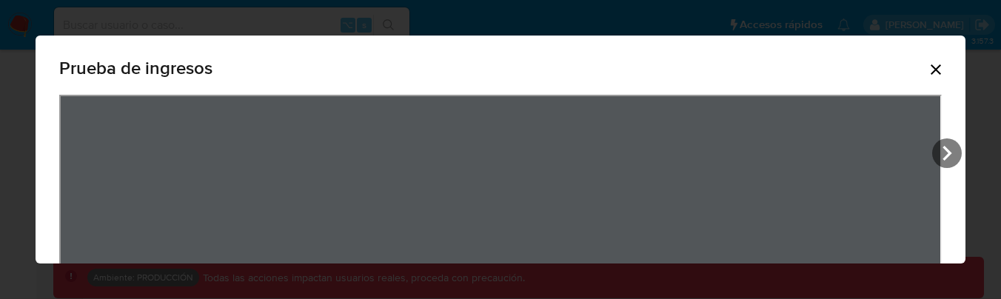
click at [930, 67] on icon "Cerrar" at bounding box center [936, 70] width 18 height 18
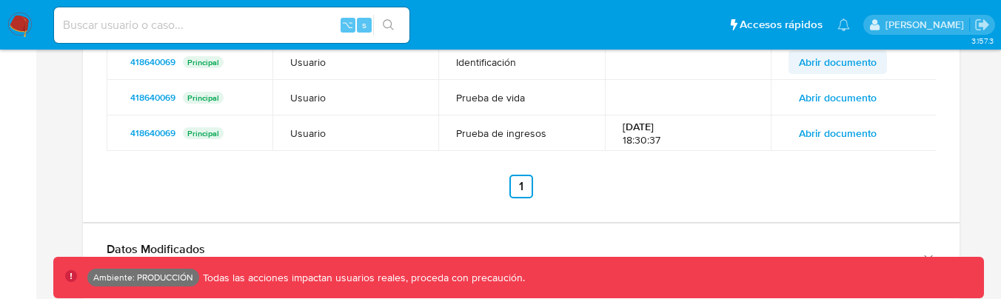
scroll to position [2010, 0]
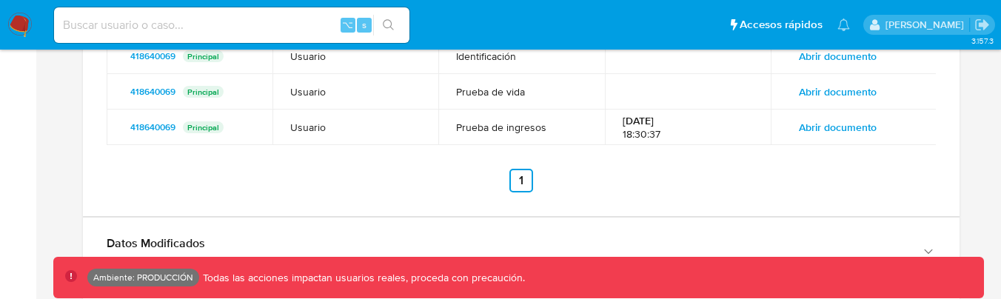
click at [860, 117] on span "Abrir documento" at bounding box center [838, 127] width 78 height 21
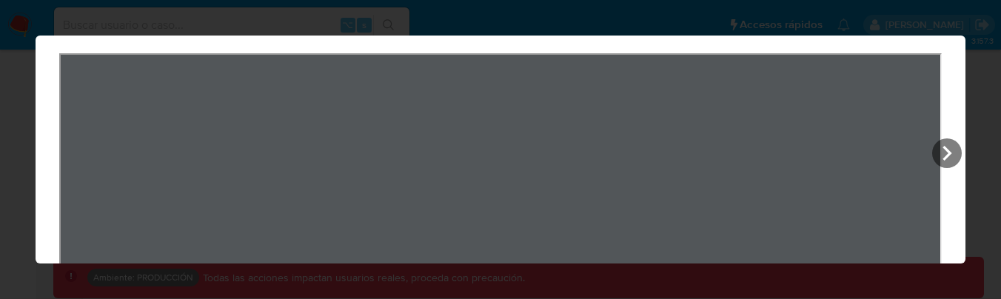
scroll to position [0, 0]
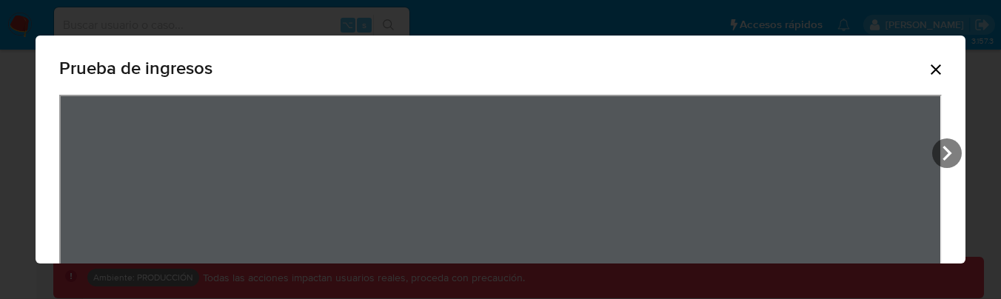
click at [941, 69] on icon "Cerrar" at bounding box center [936, 70] width 18 height 18
